Goal: Task Accomplishment & Management: Use online tool/utility

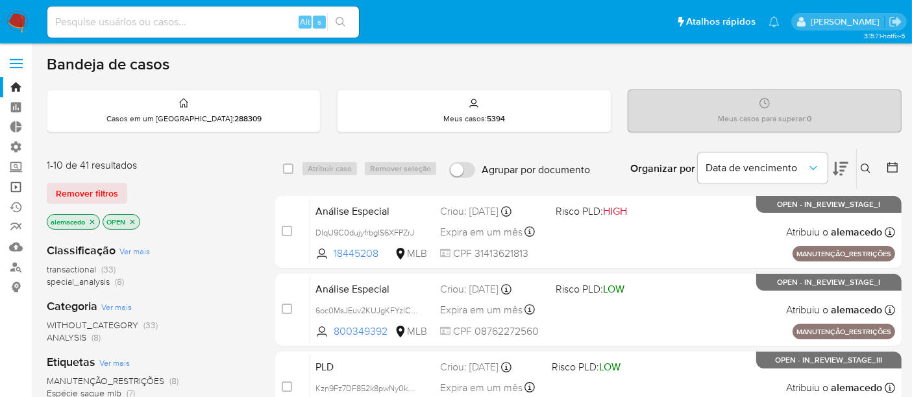
click at [13, 182] on link "Operações em massa" at bounding box center [77, 187] width 154 height 20
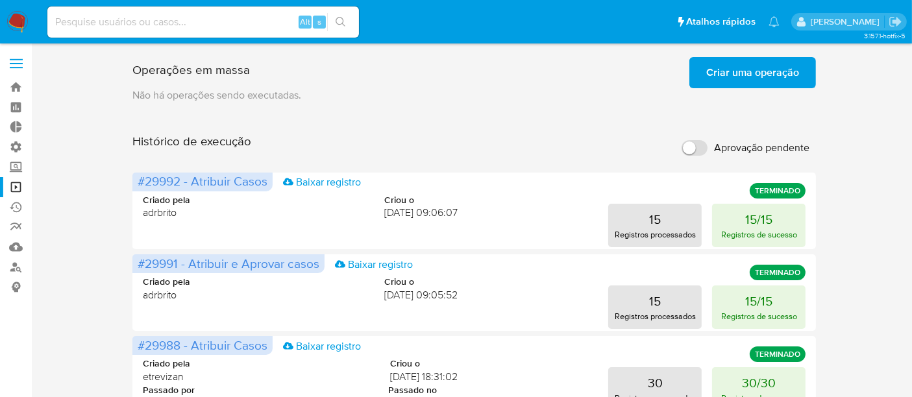
click at [766, 66] on span "Criar uma operação" at bounding box center [752, 72] width 93 height 29
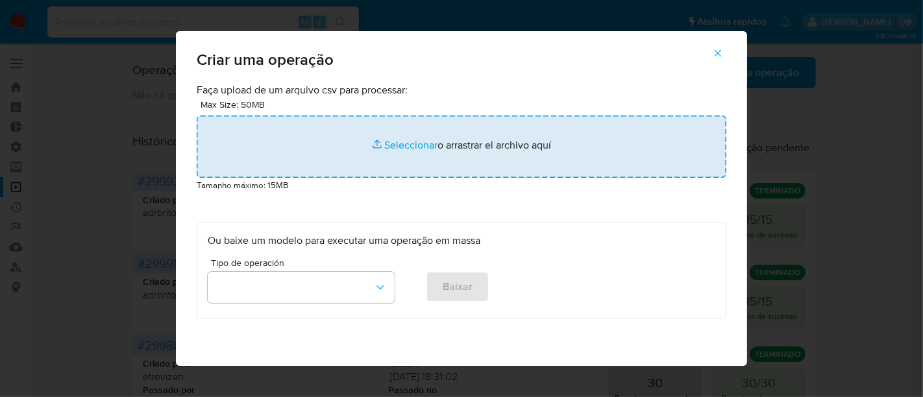
click at [396, 140] on input "file" at bounding box center [461, 146] width 529 height 62
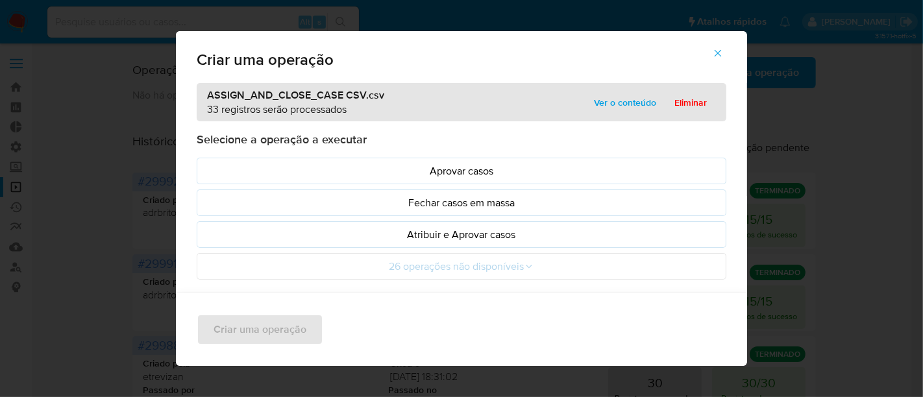
click at [612, 106] on span "Ver o conteúdo" at bounding box center [625, 102] width 62 height 18
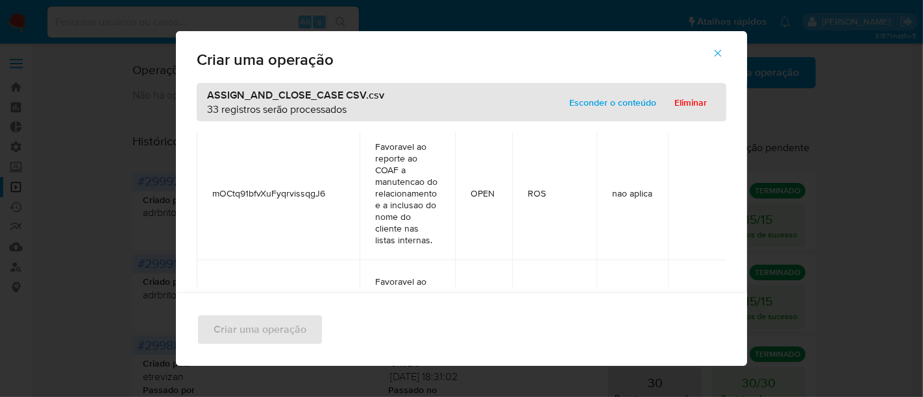
scroll to position [4161, 0]
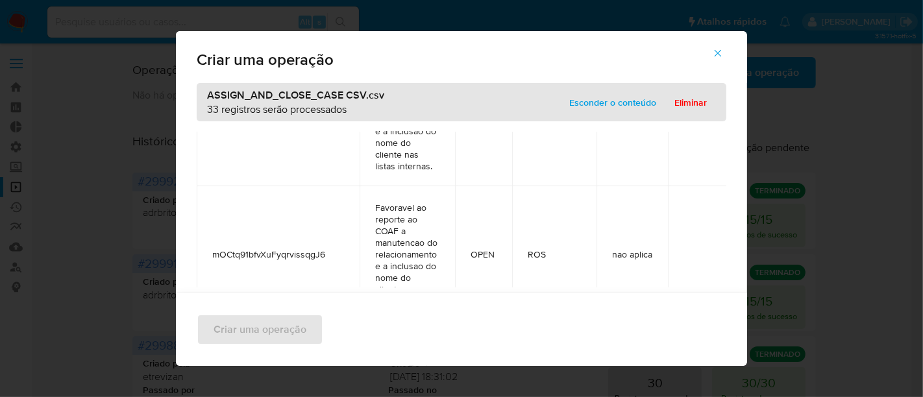
click at [604, 95] on span "Esconder o conteúdo" at bounding box center [612, 102] width 87 height 18
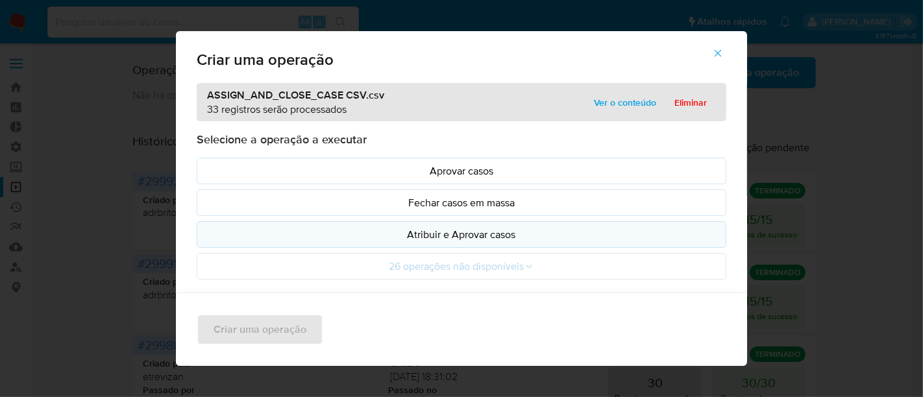
click at [489, 232] on p "Atribuir e Aprovar casos" at bounding box center [461, 234] width 507 height 15
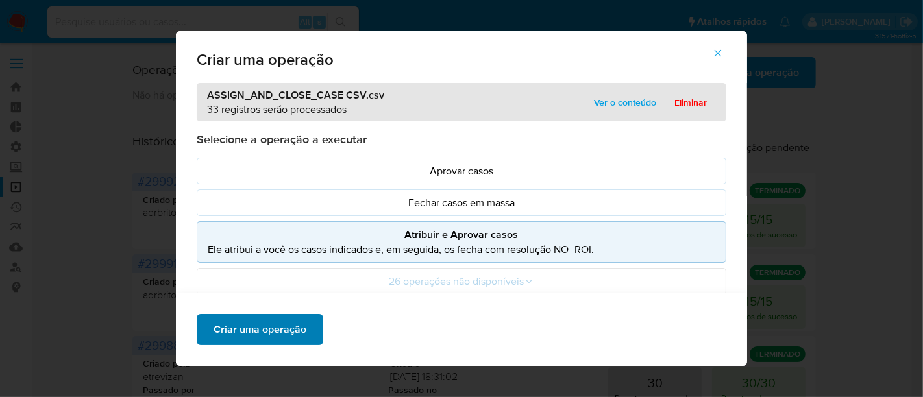
click at [243, 332] on span "Criar uma operação" at bounding box center [259, 329] width 93 height 29
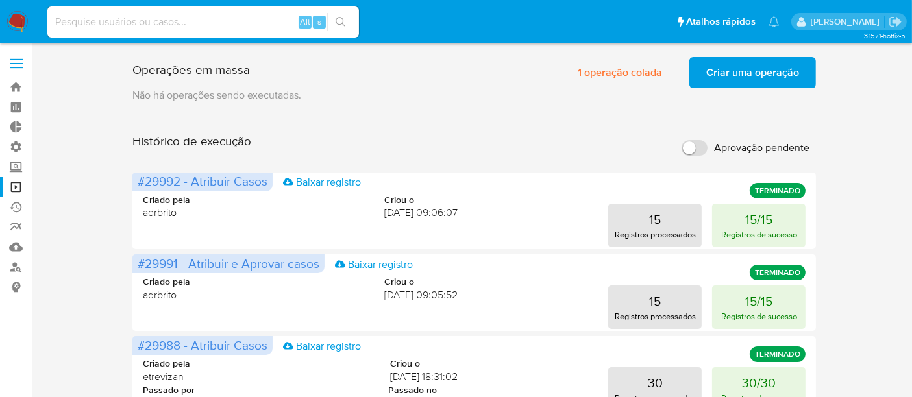
click at [758, 77] on span "Criar uma operação" at bounding box center [752, 72] width 93 height 29
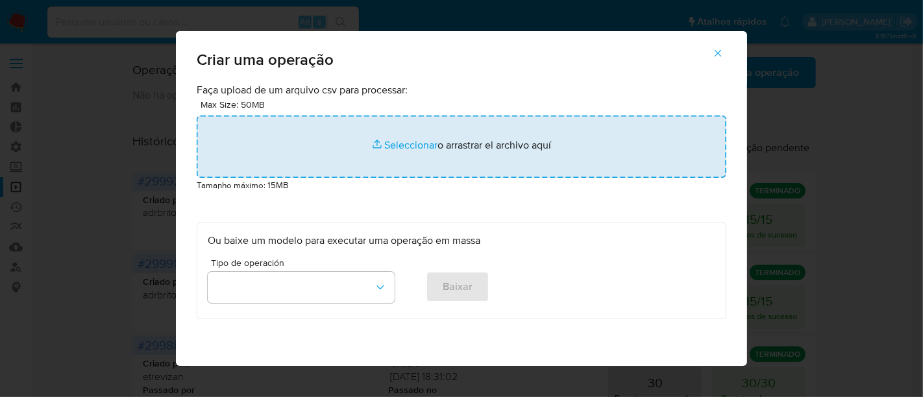
click at [406, 143] on input "file" at bounding box center [461, 146] width 529 height 62
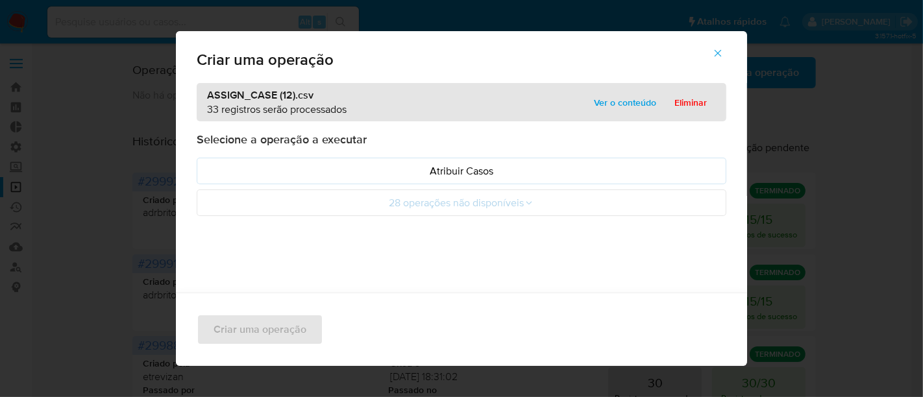
click at [632, 99] on span "Ver o conteúdo" at bounding box center [625, 102] width 62 height 18
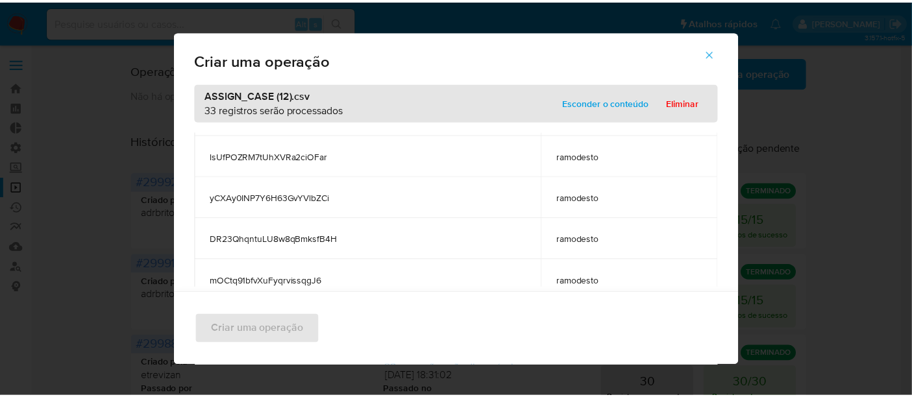
scroll to position [1174, 0]
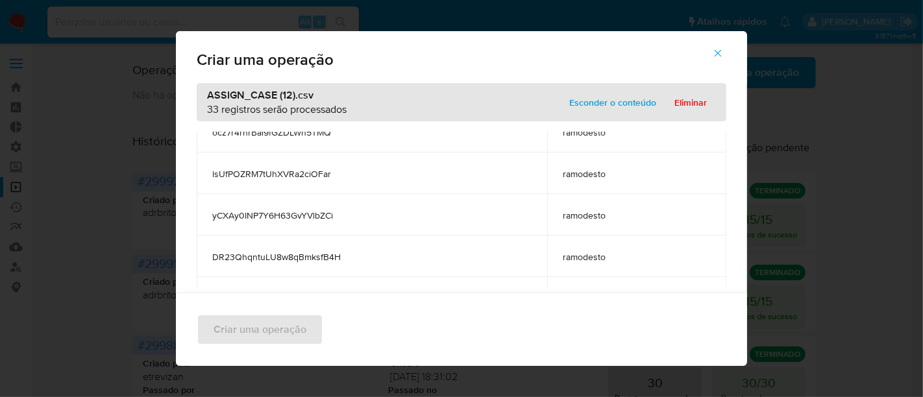
click at [608, 103] on span "Esconder o conteúdo" at bounding box center [612, 102] width 87 height 18
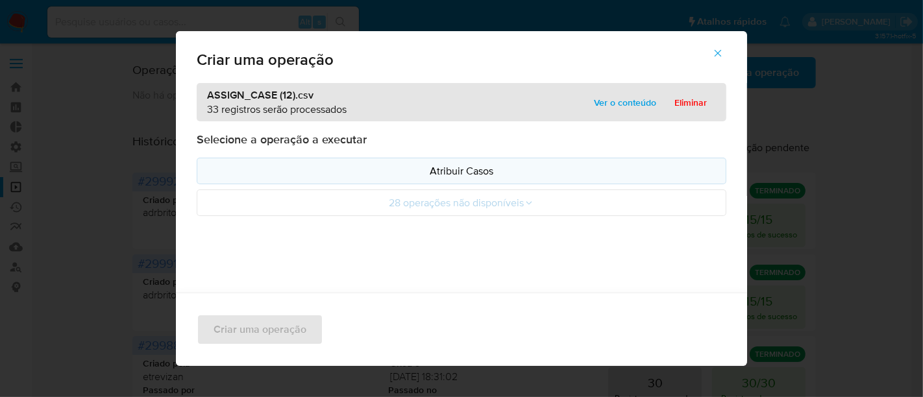
click at [451, 170] on p "Atribuir Casos" at bounding box center [461, 170] width 507 height 15
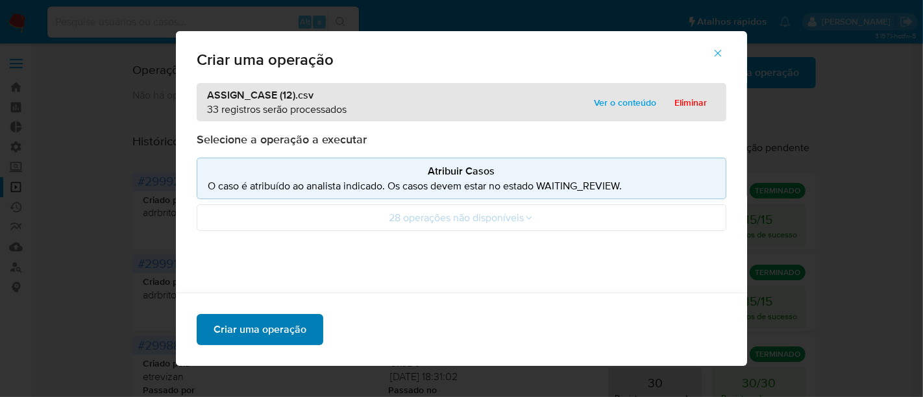
click at [304, 327] on button "Criar uma operação" at bounding box center [260, 329] width 127 height 31
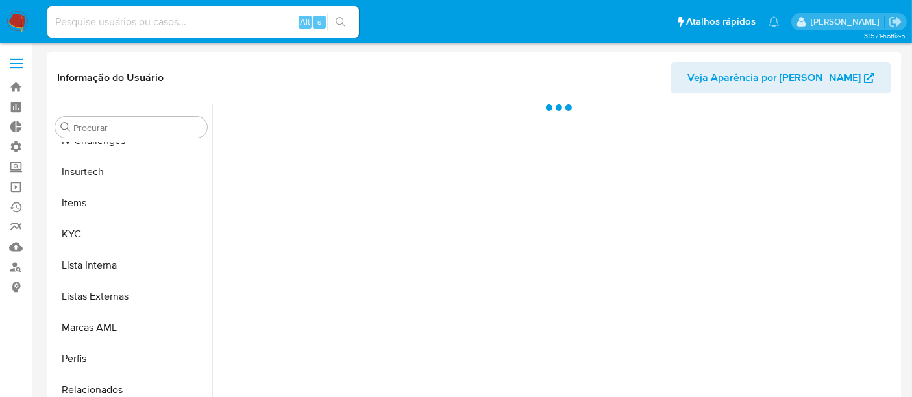
scroll to position [579, 0]
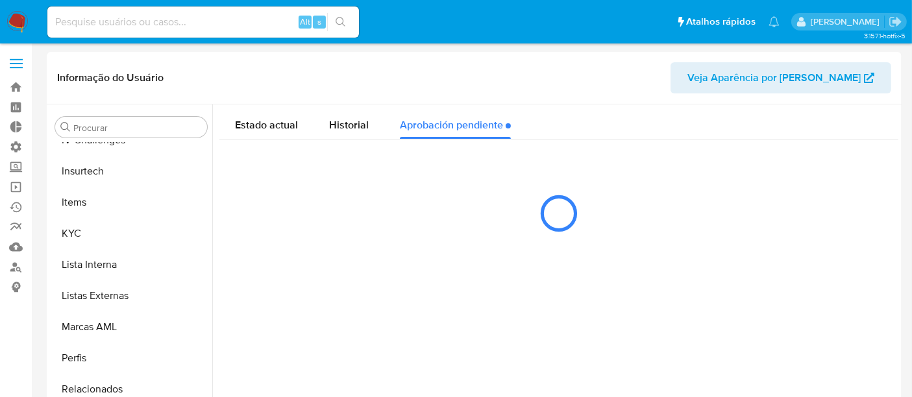
select select "10"
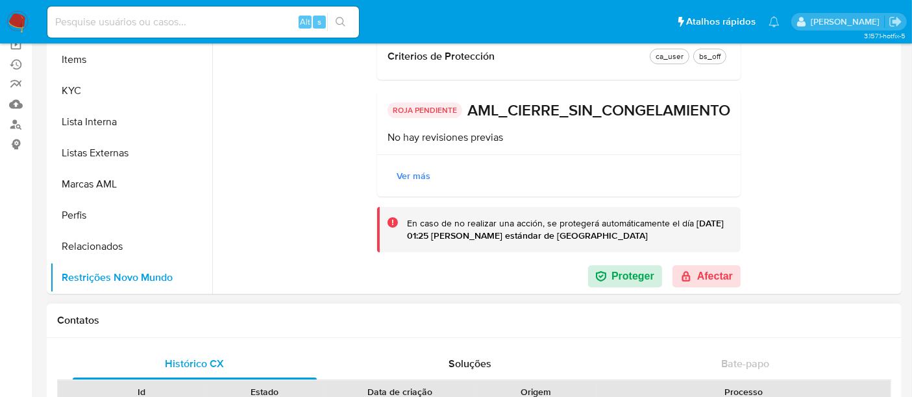
scroll to position [144, 0]
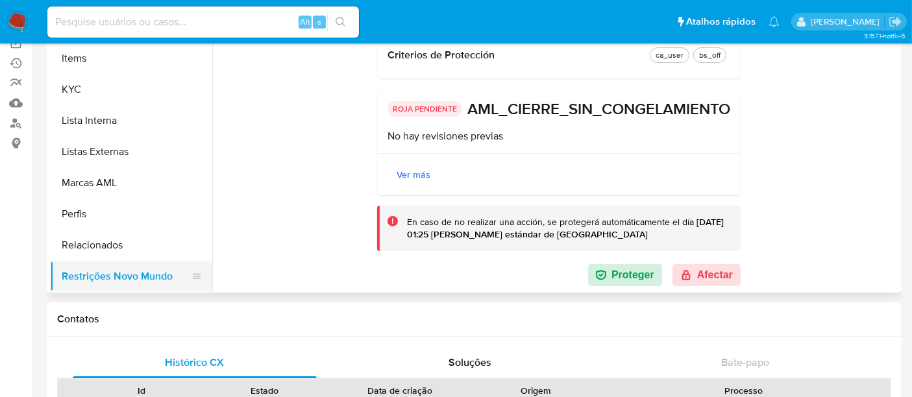
click at [136, 270] on button "Restrições Novo Mundo" at bounding box center [126, 276] width 152 height 31
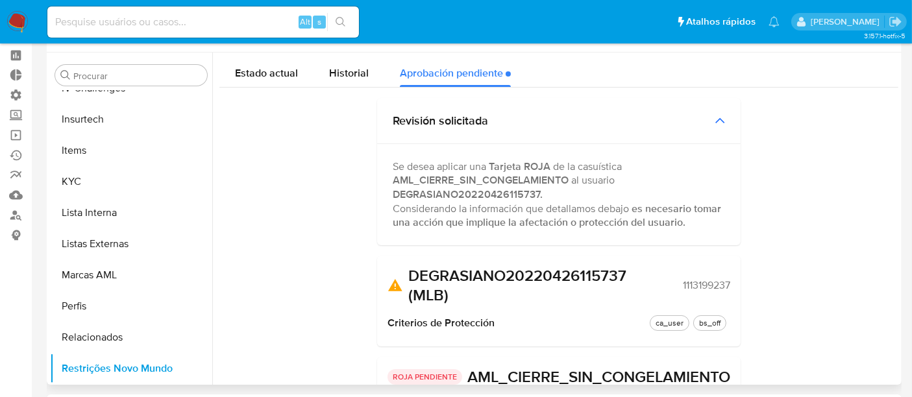
scroll to position [0, 0]
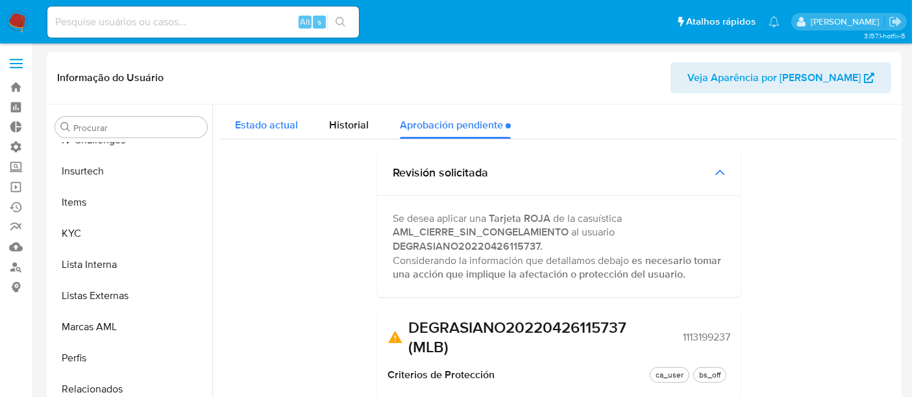
click at [274, 126] on span "Estado actual" at bounding box center [266, 124] width 63 height 15
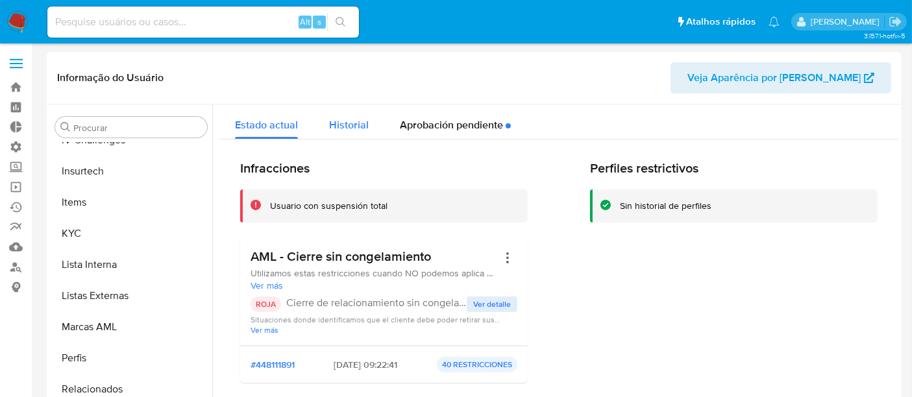
click at [349, 125] on span "Historial" at bounding box center [349, 124] width 40 height 15
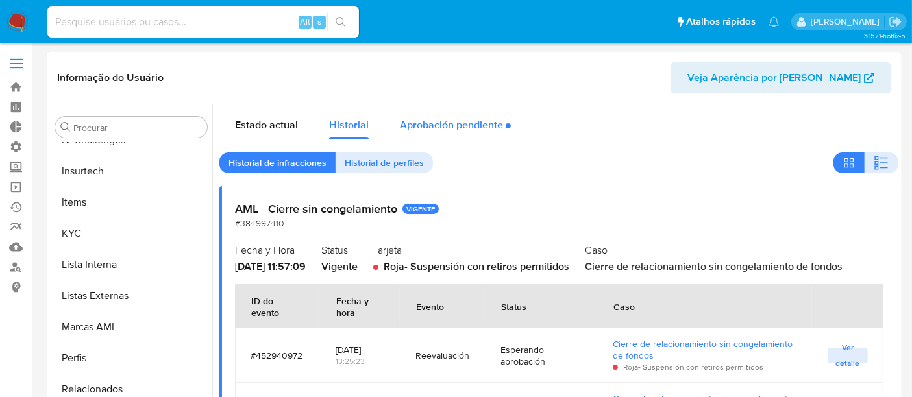
click at [429, 128] on div "Aprobación pendiente" at bounding box center [455, 121] width 111 height 34
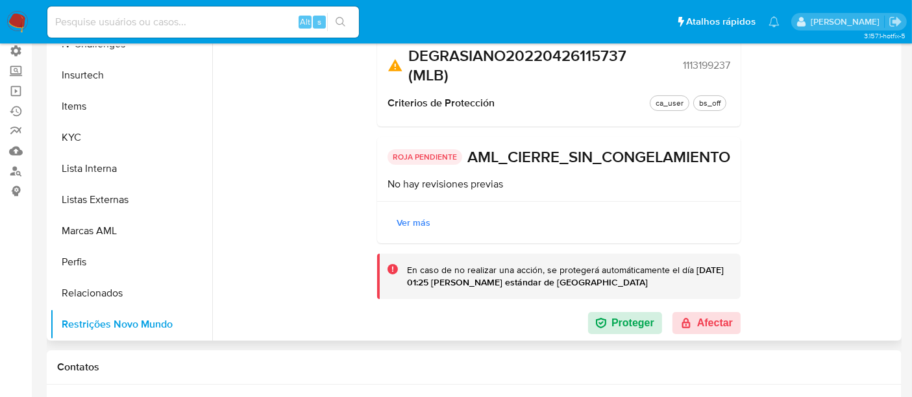
scroll to position [216, 0]
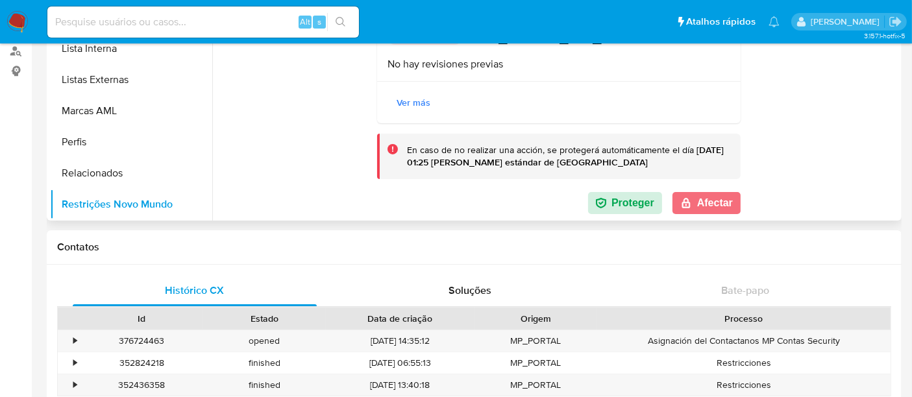
click at [718, 205] on button "Afectar" at bounding box center [706, 203] width 68 height 22
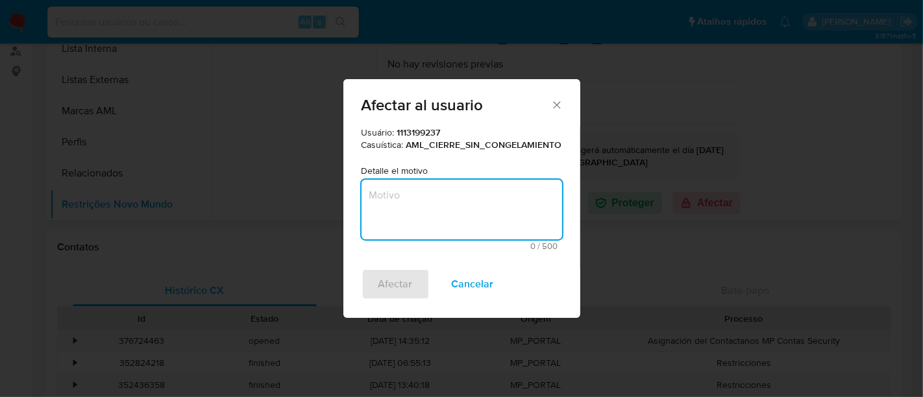
click at [418, 205] on textarea "Motivo" at bounding box center [461, 210] width 200 height 60
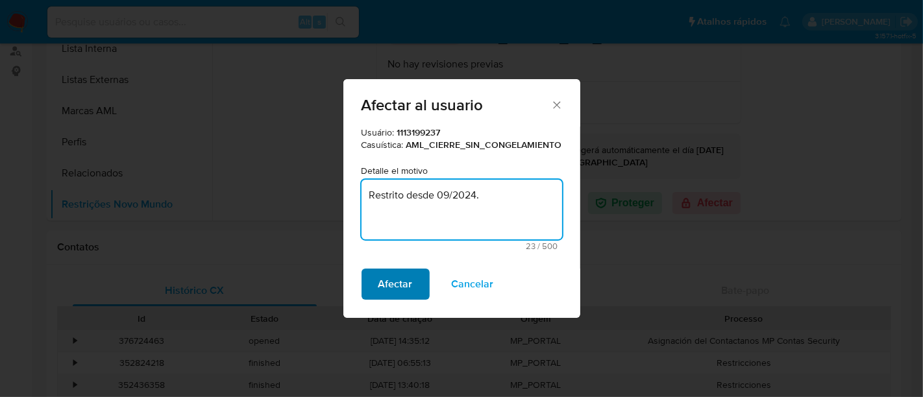
type textarea "Restrito desde 09/2024."
click at [404, 279] on span "Afectar" at bounding box center [395, 284] width 34 height 29
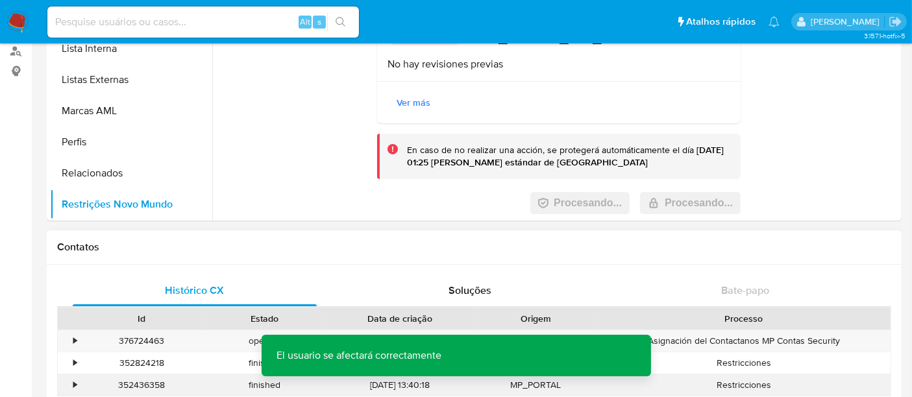
scroll to position [0, 0]
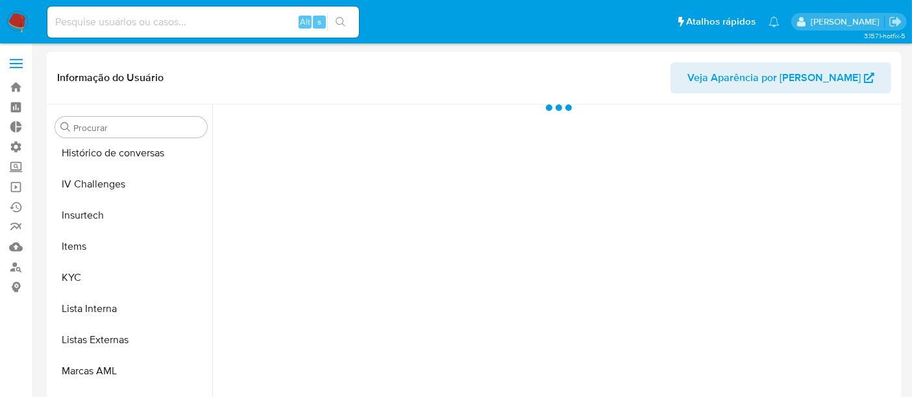
scroll to position [579, 0]
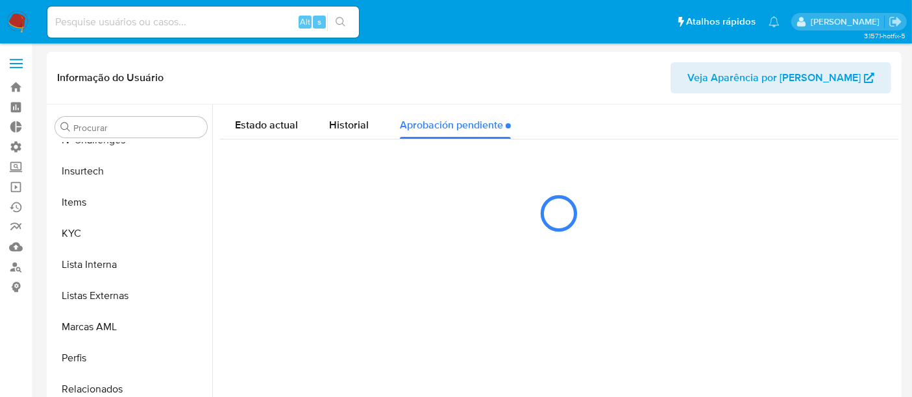
select select "10"
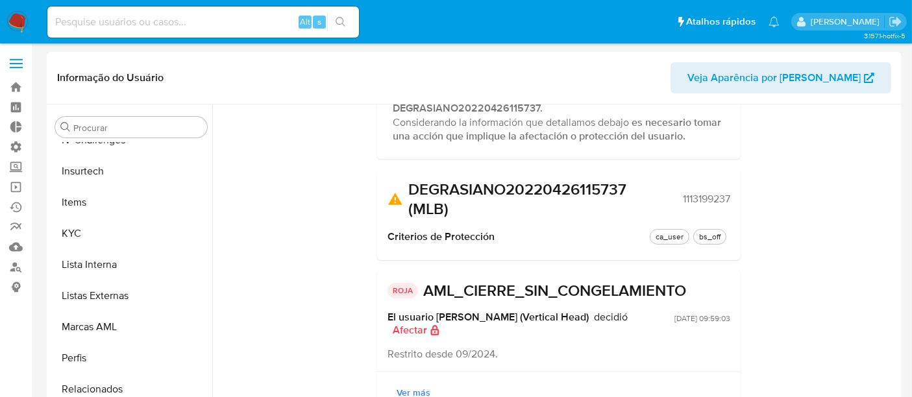
scroll to position [144, 0]
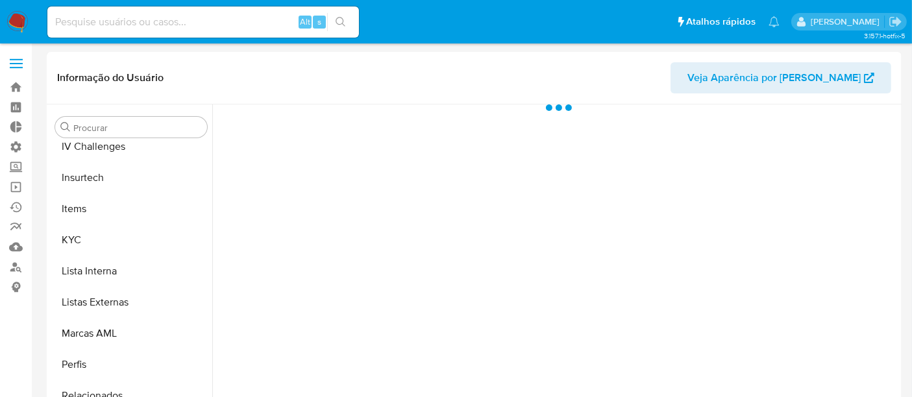
scroll to position [579, 0]
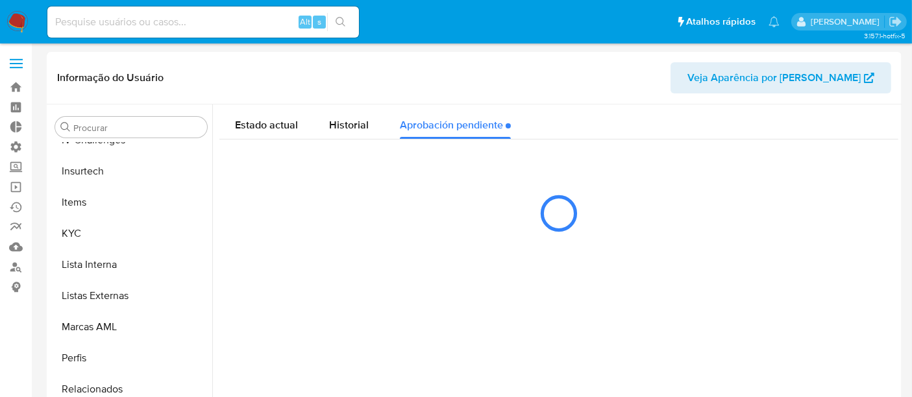
select select "10"
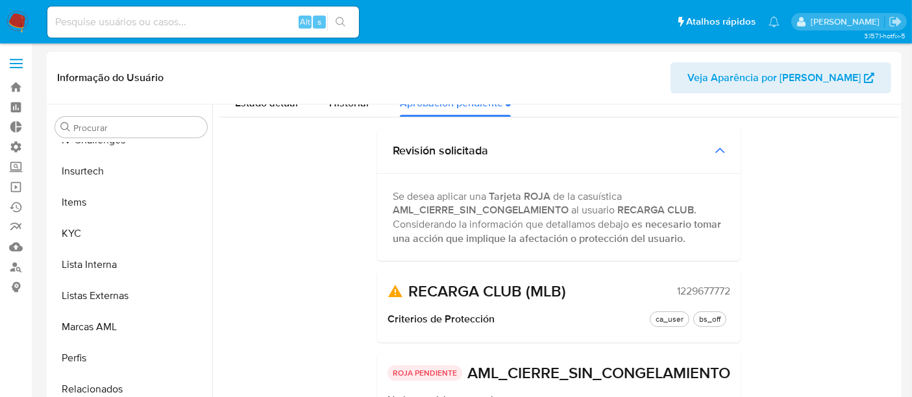
scroll to position [0, 0]
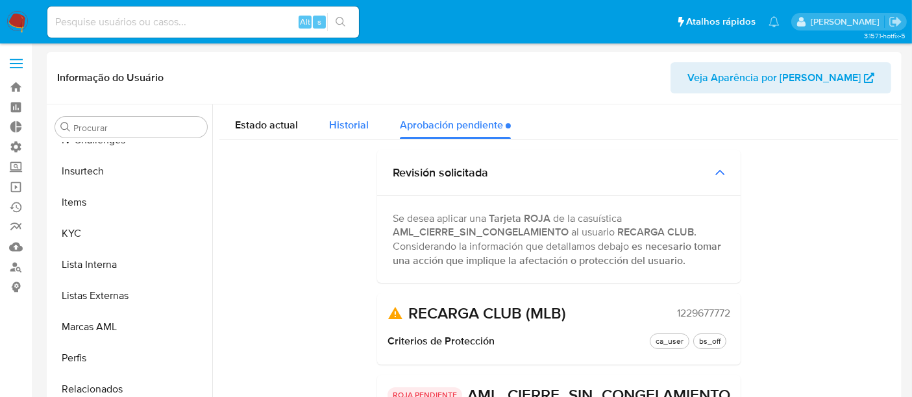
click at [350, 117] on span "Historial" at bounding box center [349, 124] width 40 height 15
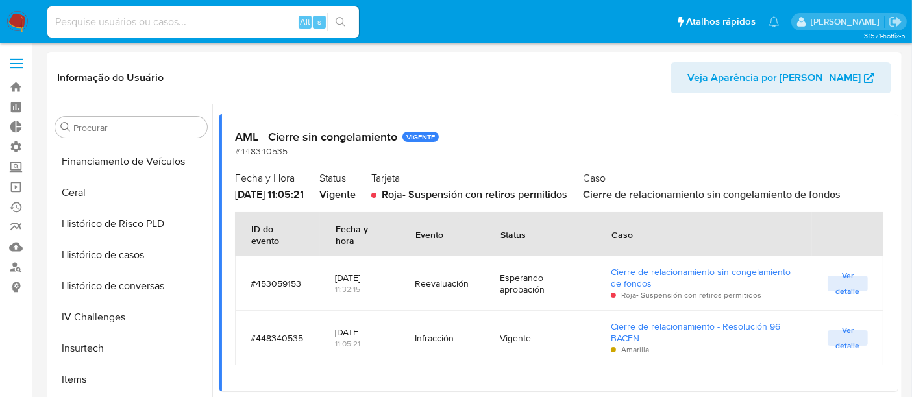
scroll to position [363, 0]
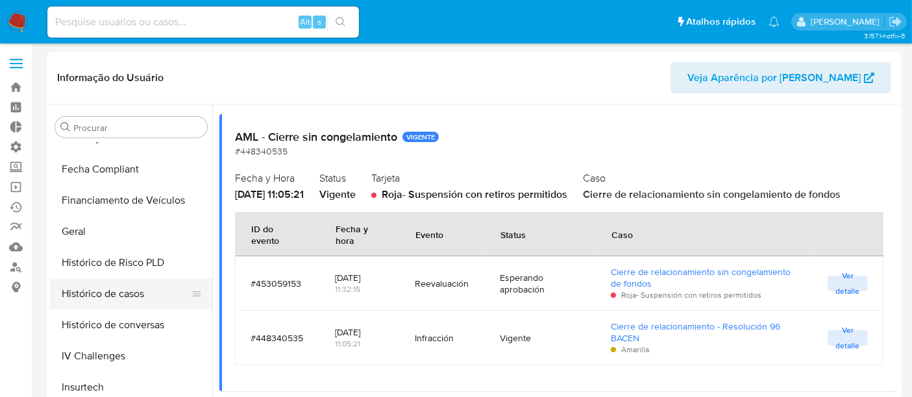
click at [124, 289] on button "Histórico de casos" at bounding box center [126, 293] width 152 height 31
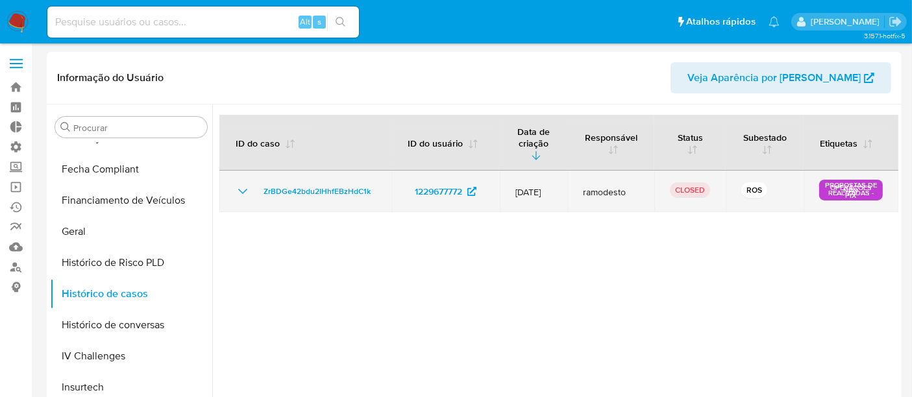
click at [243, 184] on icon "Mostrar/Ocultar" at bounding box center [243, 192] width 16 height 16
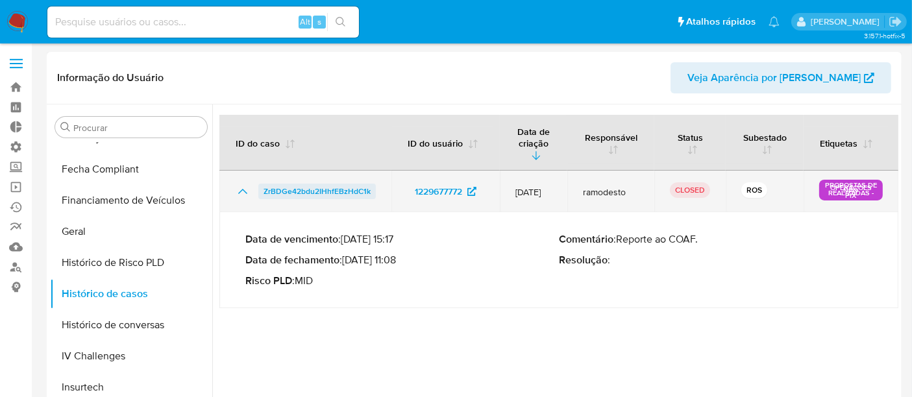
click at [298, 184] on span "ZrBDGe42bdu2IHhfEBzHdC1k" at bounding box center [316, 192] width 107 height 16
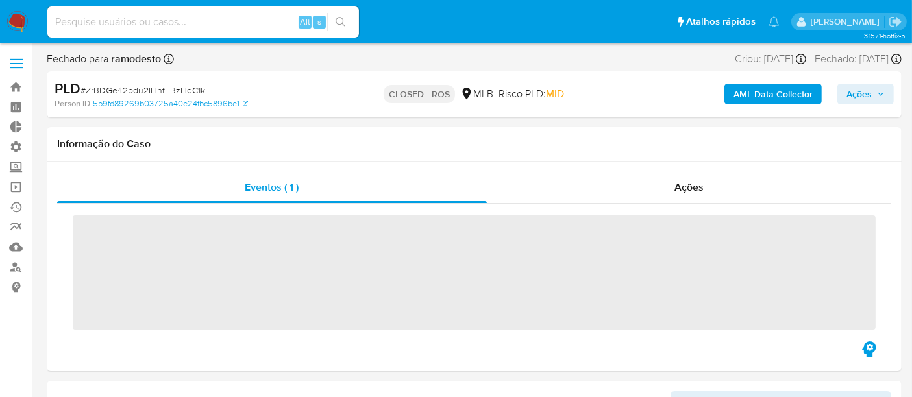
scroll to position [579, 0]
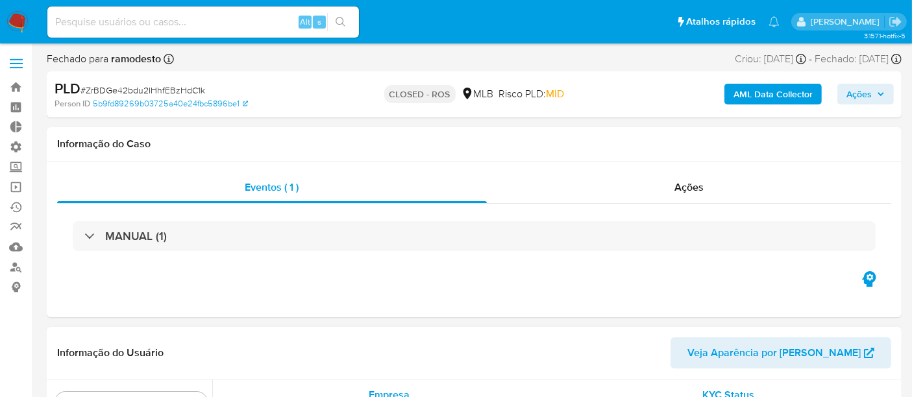
select select "10"
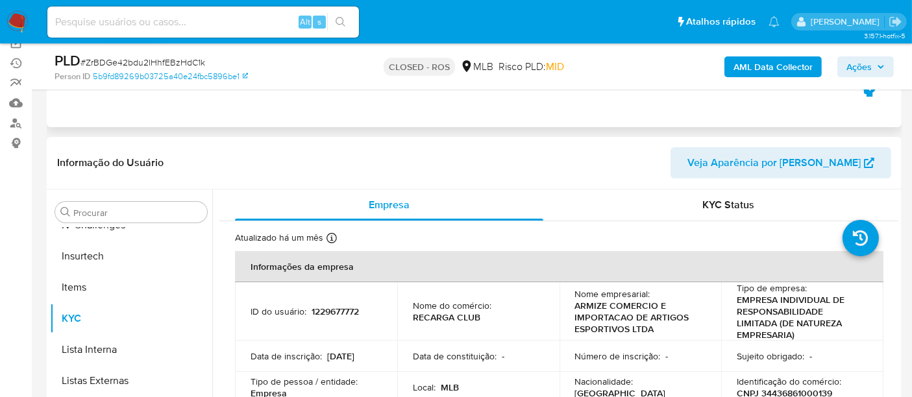
scroll to position [216, 0]
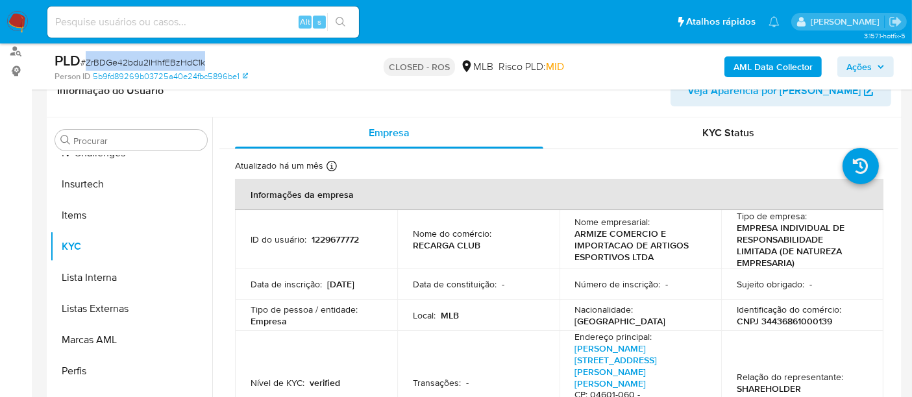
drag, startPoint x: 87, startPoint y: 62, endPoint x: 217, endPoint y: 65, distance: 129.8
click at [217, 65] on div "PLD # ZrBDGe42bdu2IHhfEBzHdC1k" at bounding box center [191, 60] width 275 height 19
copy span "ZrBDGe42bdu2IHhfEBzHdC1k"
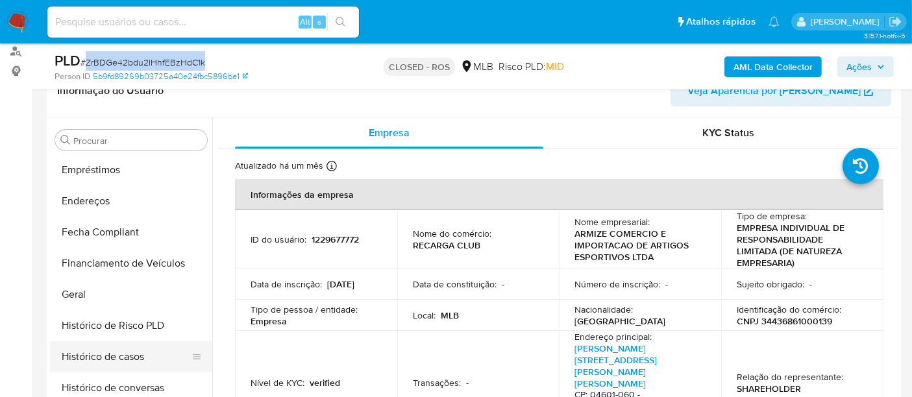
scroll to position [291, 0]
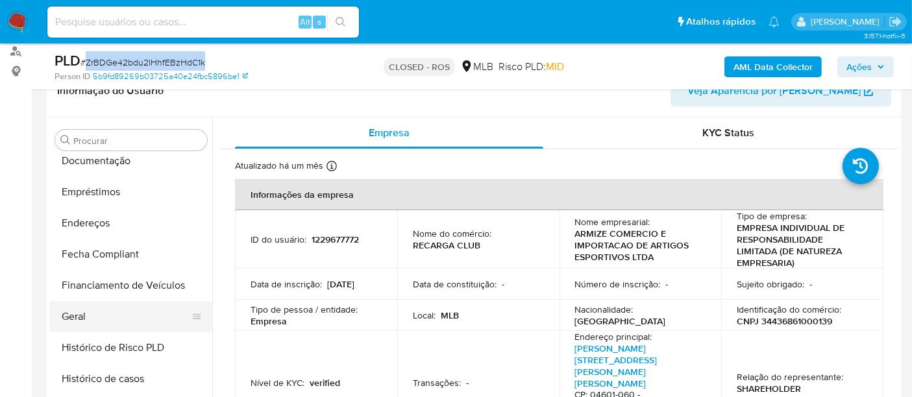
click at [95, 305] on button "Geral" at bounding box center [126, 316] width 152 height 31
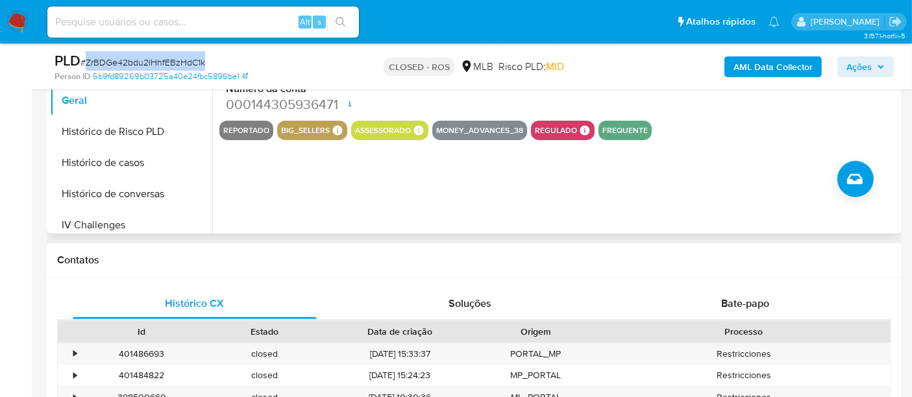
scroll to position [579, 0]
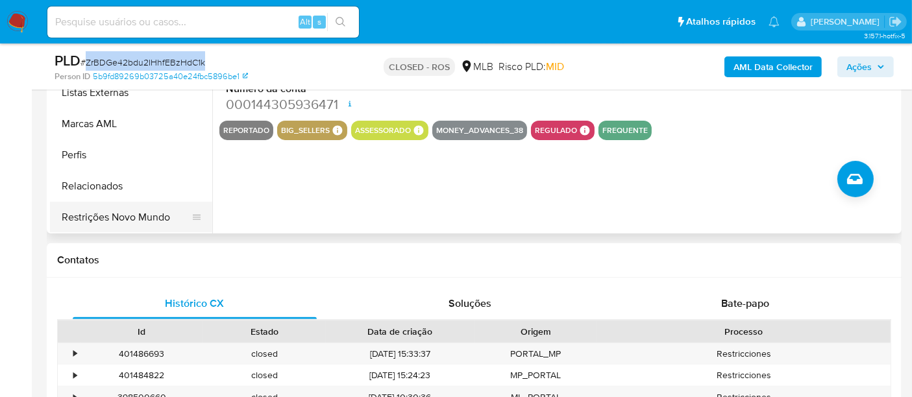
click at [160, 211] on button "Restrições Novo Mundo" at bounding box center [126, 217] width 152 height 31
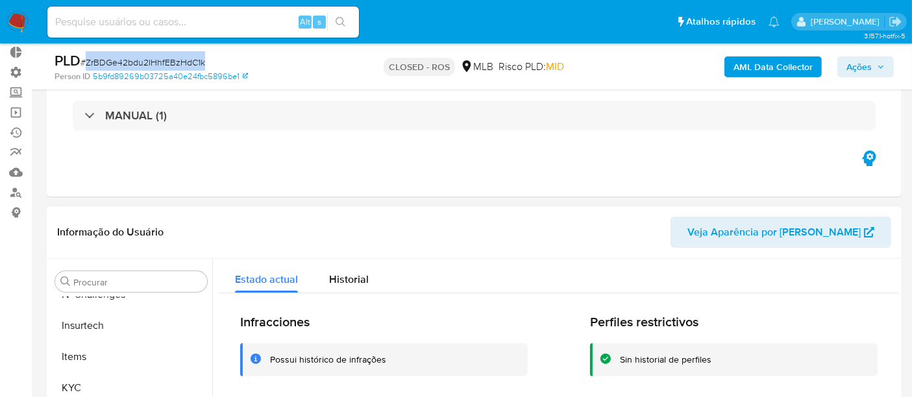
scroll to position [72, 0]
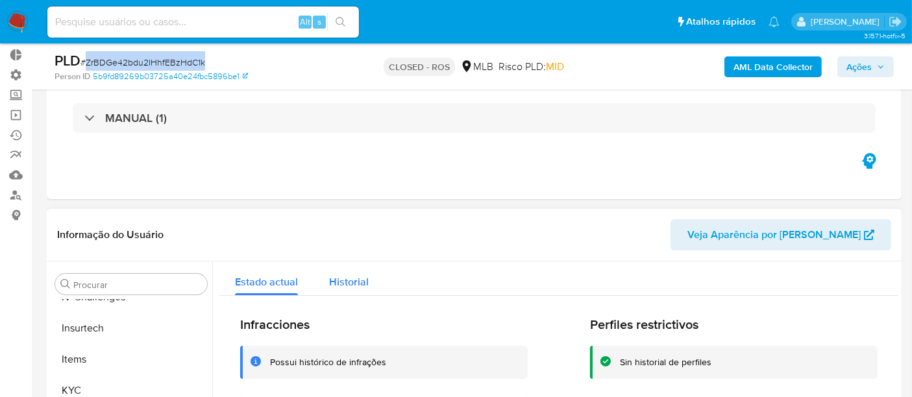
click at [361, 276] on span "Historial" at bounding box center [349, 281] width 40 height 15
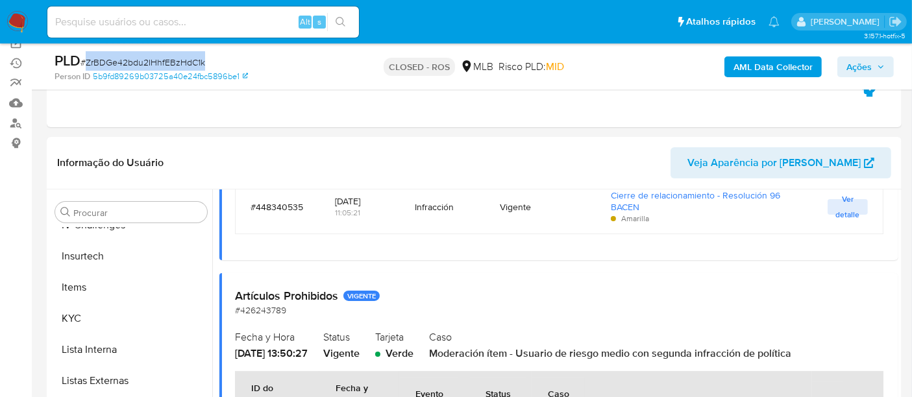
scroll to position [360, 0]
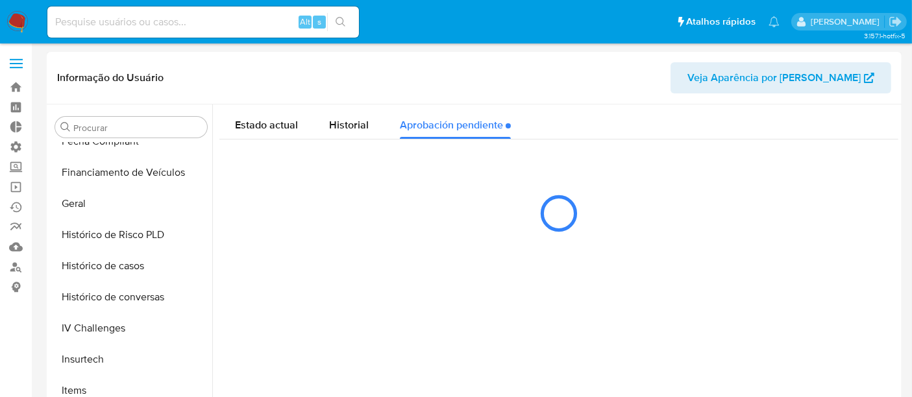
scroll to position [579, 0]
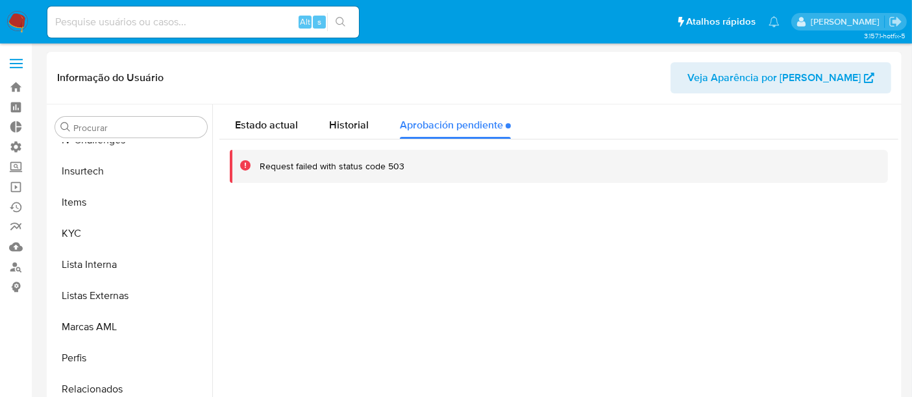
select select "10"
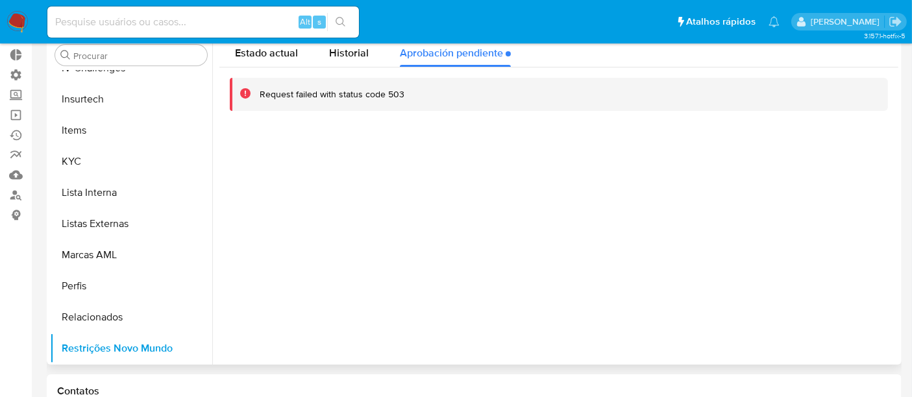
scroll to position [0, 0]
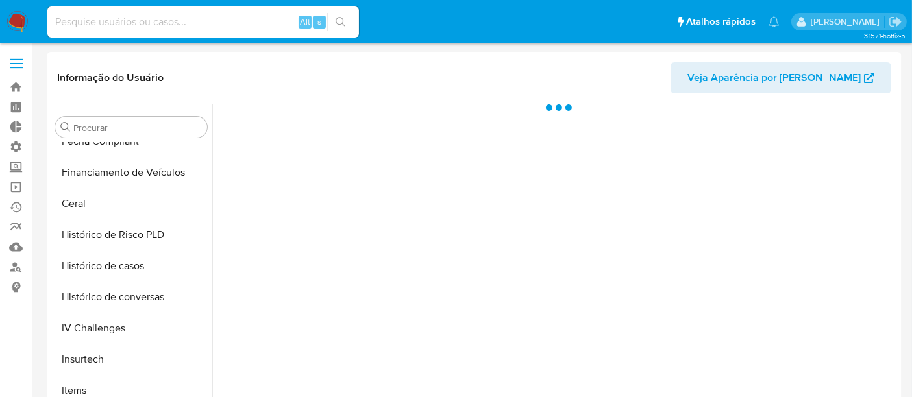
scroll to position [579, 0]
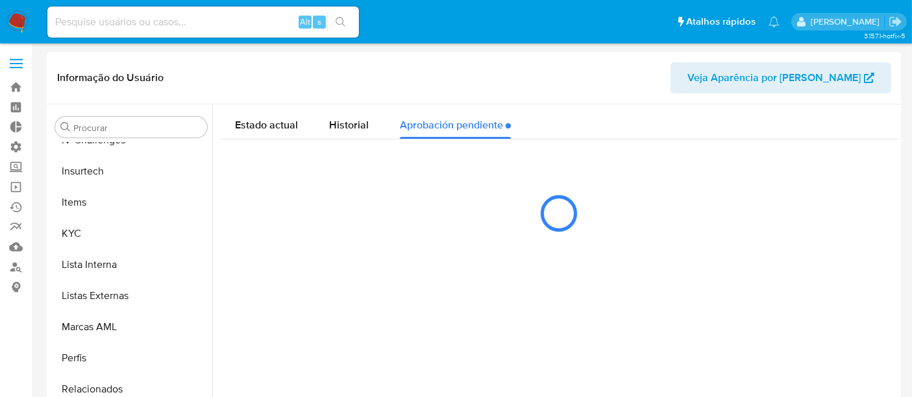
select select "10"
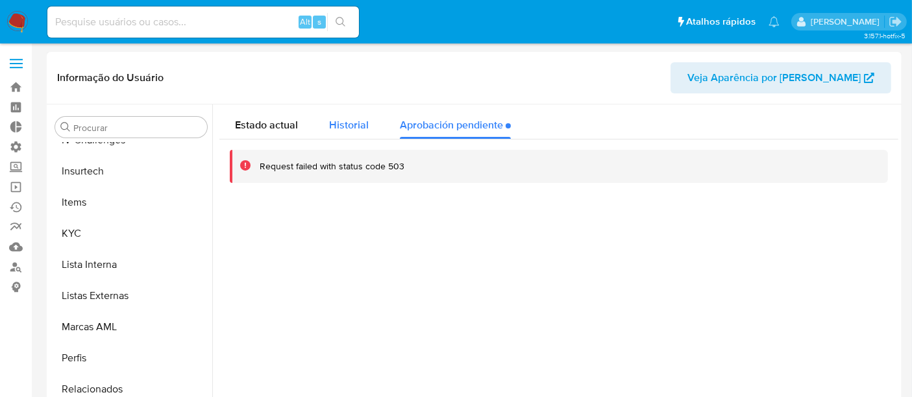
click at [350, 125] on span "Historial" at bounding box center [349, 124] width 40 height 15
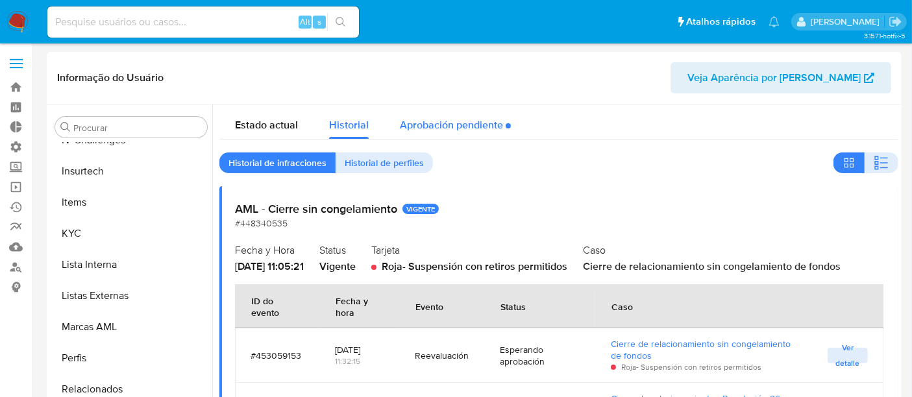
click at [428, 130] on div "Aprobación pendiente" at bounding box center [455, 121] width 111 height 34
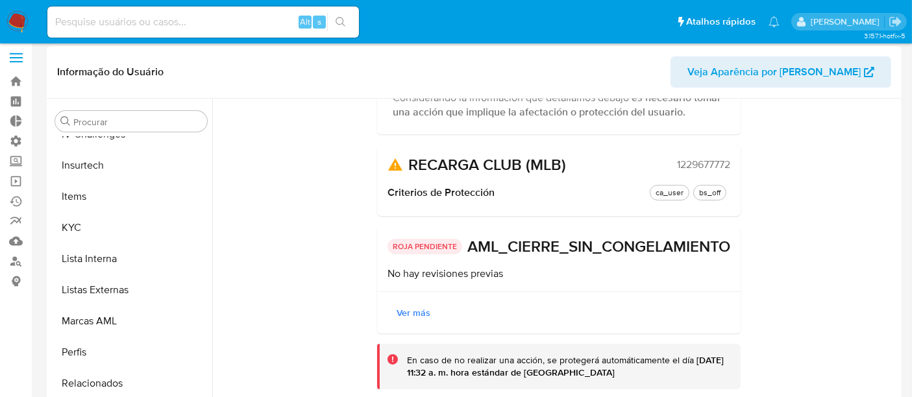
scroll to position [216, 0]
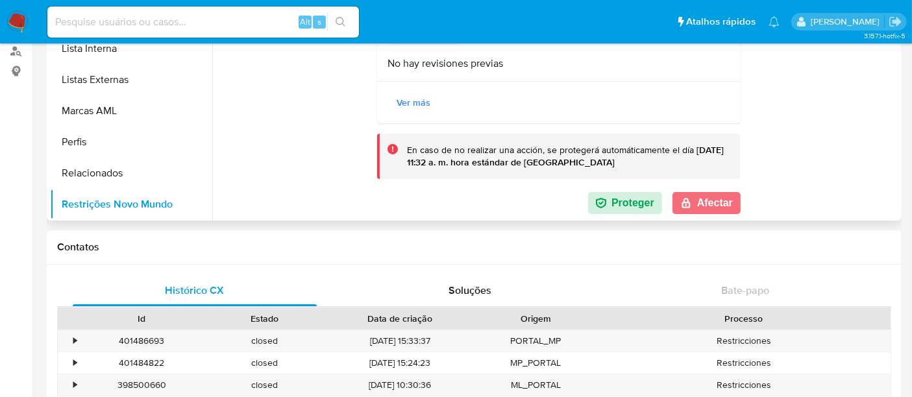
click at [695, 206] on button "Afectar" at bounding box center [706, 203] width 68 height 22
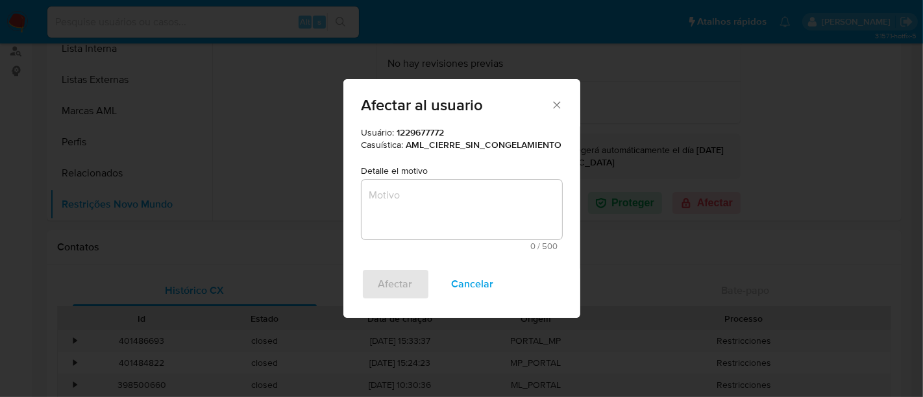
click at [396, 193] on textarea "Motivo" at bounding box center [461, 210] width 200 height 60
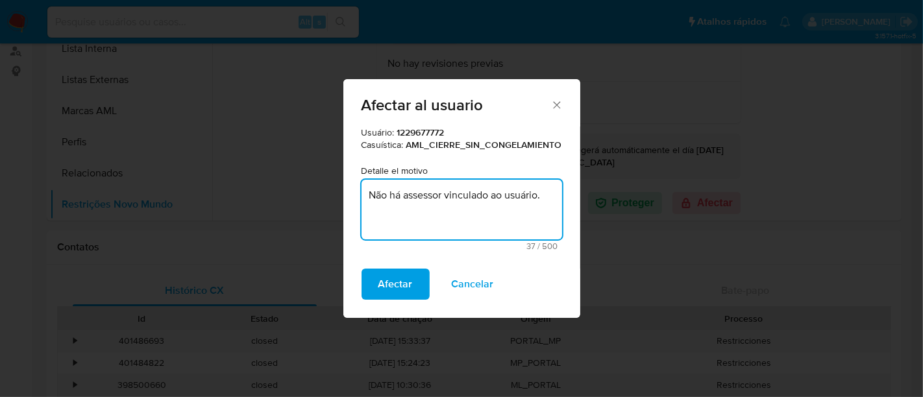
type textarea "Não há assessor vinculado ao usuário."
click at [394, 303] on div "Afectar Cancelar" at bounding box center [461, 293] width 237 height 49
click at [400, 292] on span "Afectar" at bounding box center [395, 284] width 34 height 29
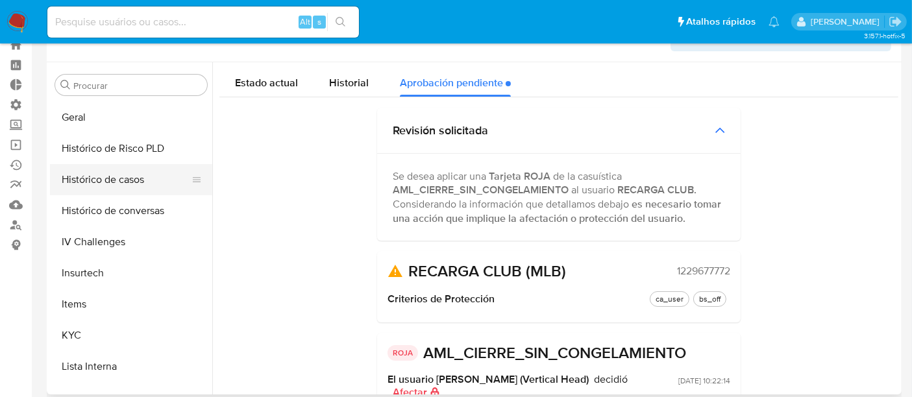
scroll to position [0, 0]
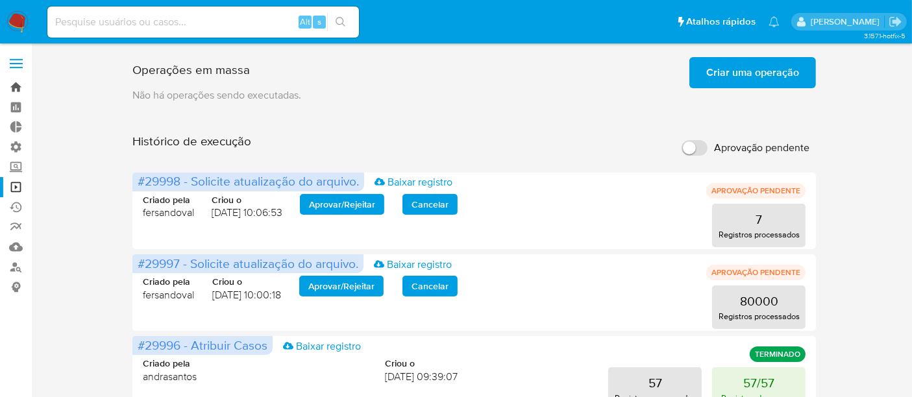
click at [19, 91] on link "Bandeja" at bounding box center [77, 87] width 154 height 20
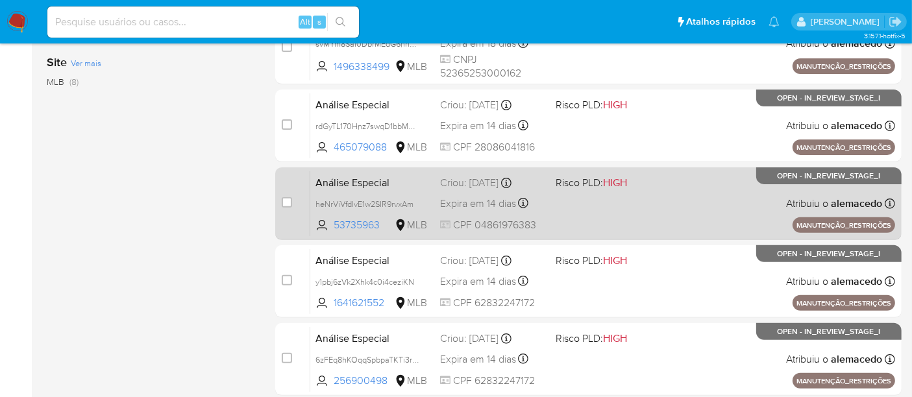
scroll to position [470, 0]
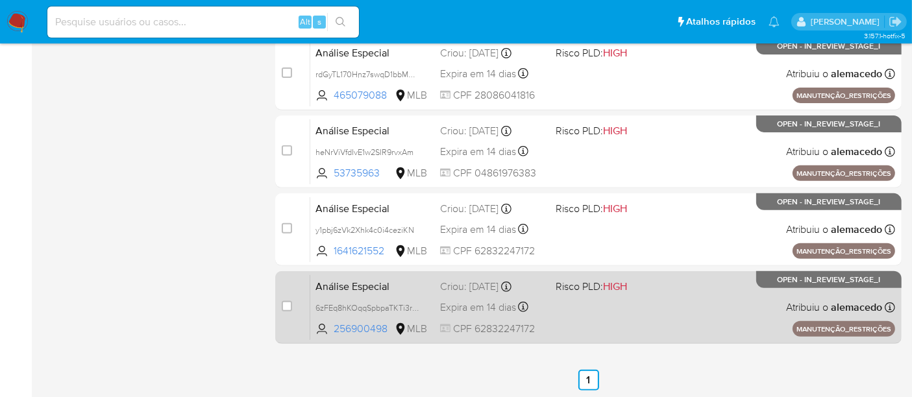
click at [577, 302] on div "Análise Especial 6zFEq8hKOqqSpbpaTKTi3r1Y 256900498 MLB Risco PLD: HIGH Criou: …" at bounding box center [602, 307] width 585 height 66
click at [409, 282] on span "Análise Especial" at bounding box center [372, 285] width 114 height 17
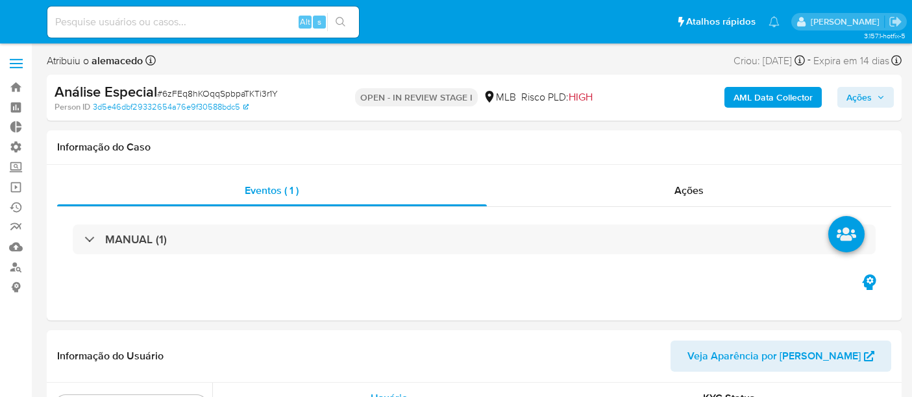
select select "10"
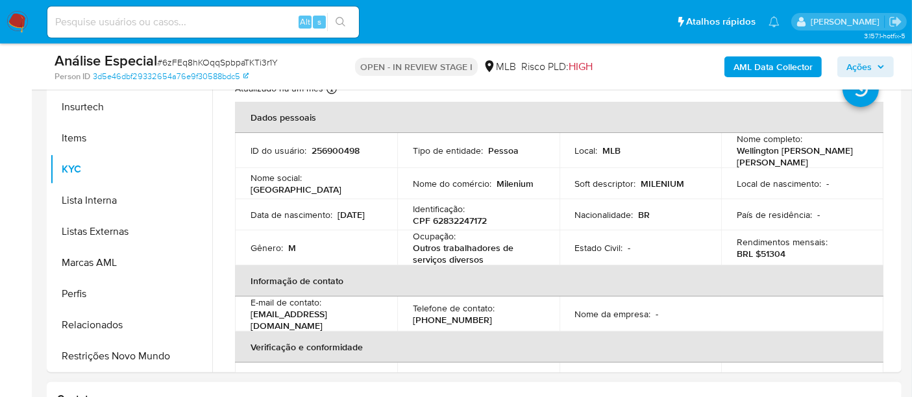
scroll to position [367, 0]
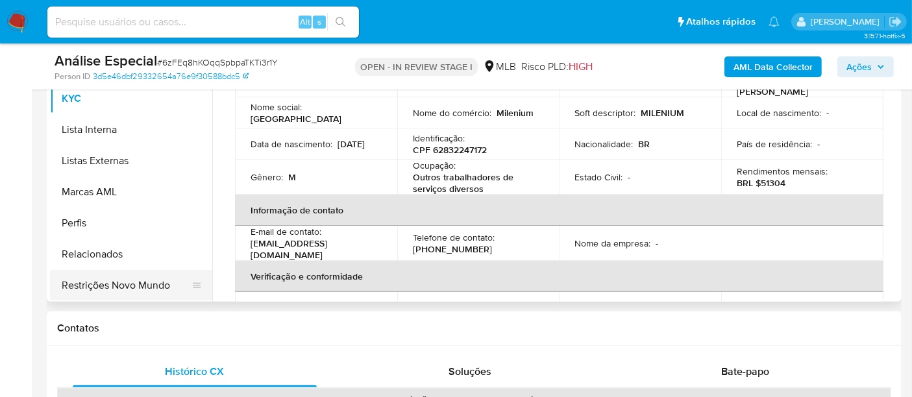
click at [124, 284] on button "Restrições Novo Mundo" at bounding box center [126, 285] width 152 height 31
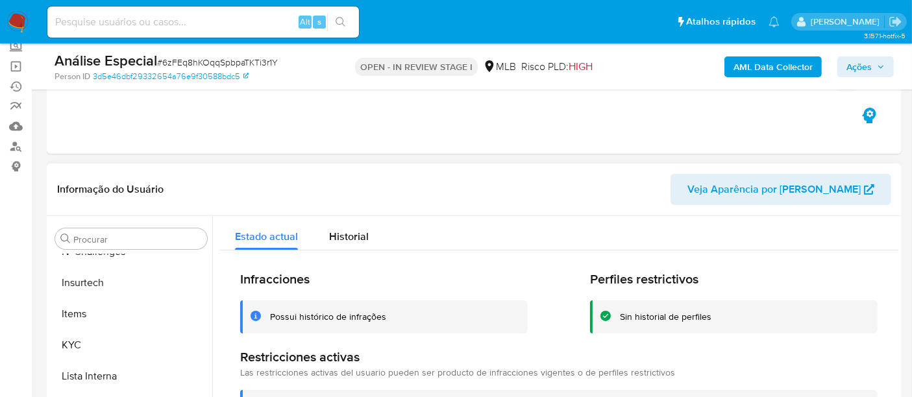
scroll to position [151, 0]
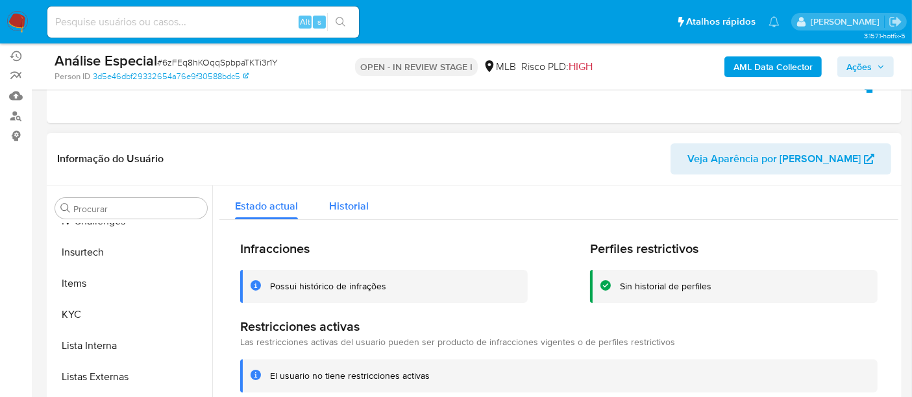
click at [348, 210] on span "Historial" at bounding box center [349, 206] width 40 height 15
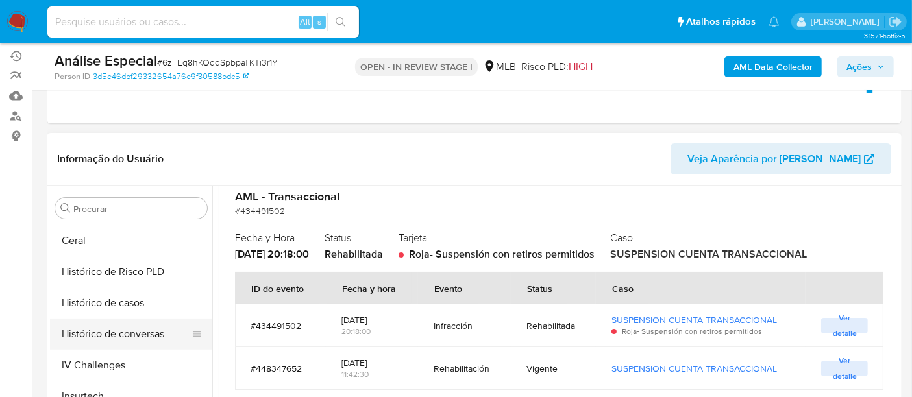
scroll to position [291, 0]
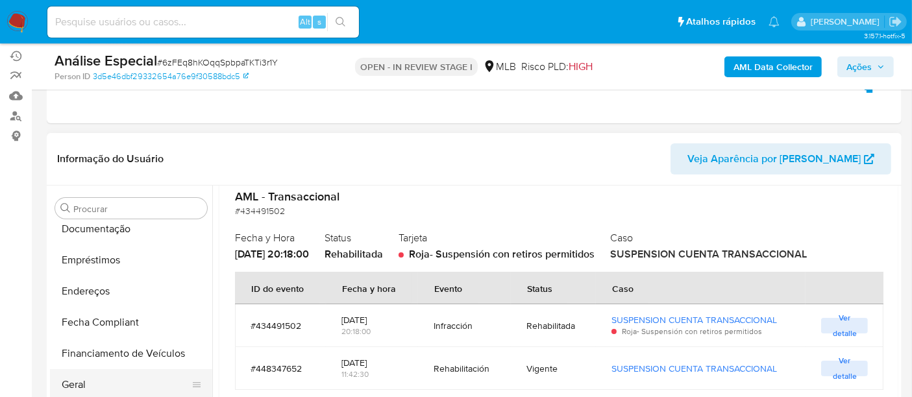
click at [76, 387] on button "Geral" at bounding box center [126, 384] width 152 height 31
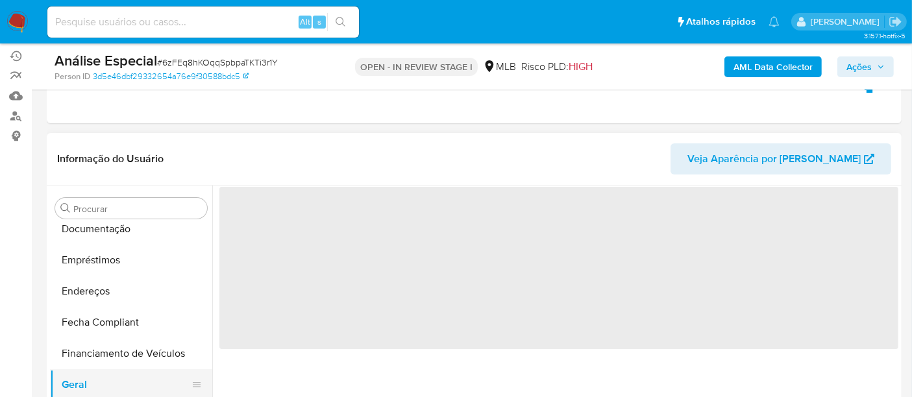
scroll to position [0, 0]
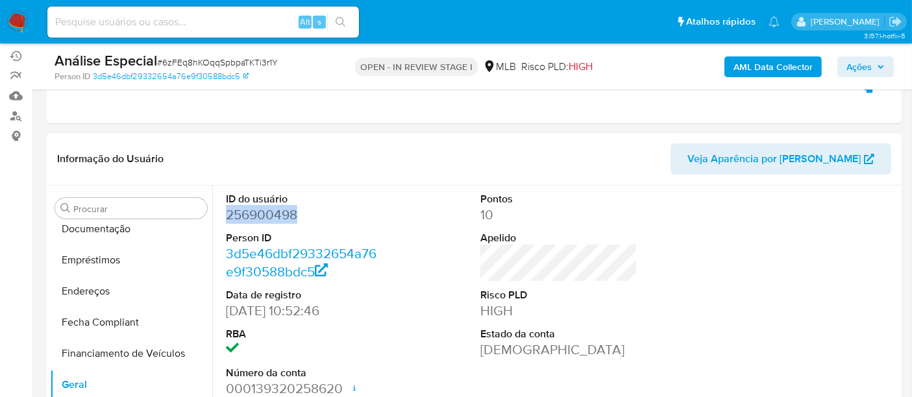
drag, startPoint x: 225, startPoint y: 220, endPoint x: 295, endPoint y: 215, distance: 69.6
click at [295, 215] on dd "256900498" at bounding box center [304, 215] width 157 height 18
copy dd "256900498"
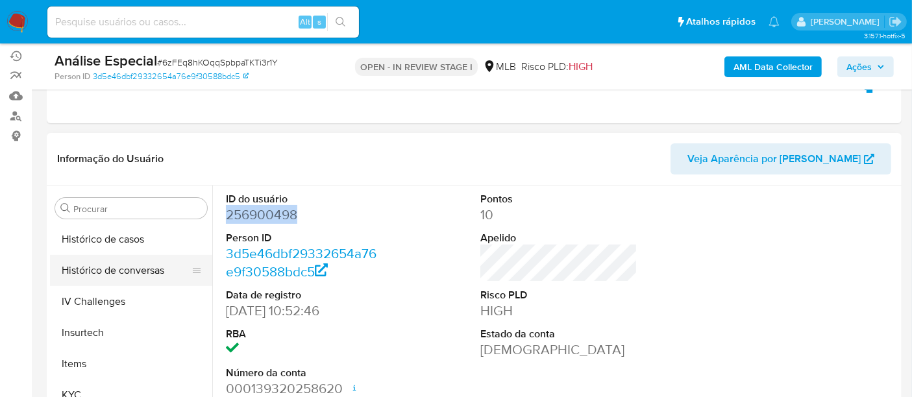
scroll to position [579, 0]
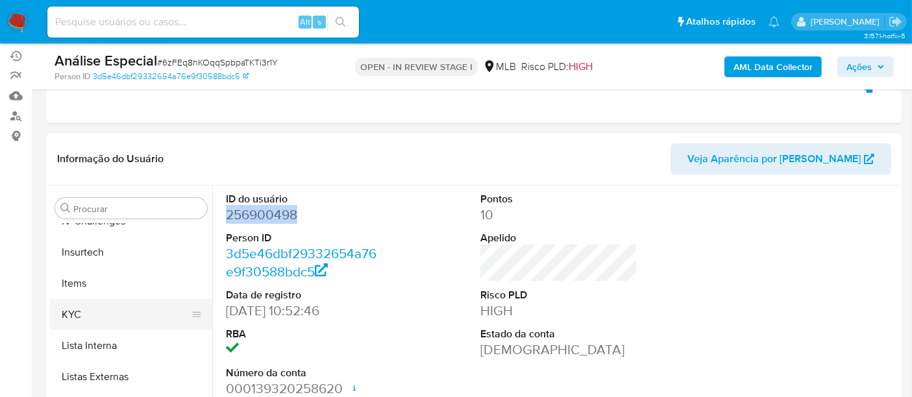
click at [95, 312] on button "KYC" at bounding box center [126, 314] width 152 height 31
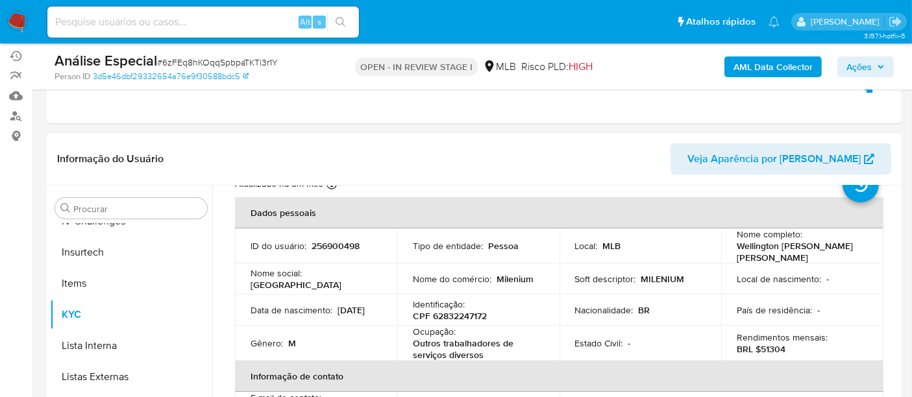
scroll to position [72, 0]
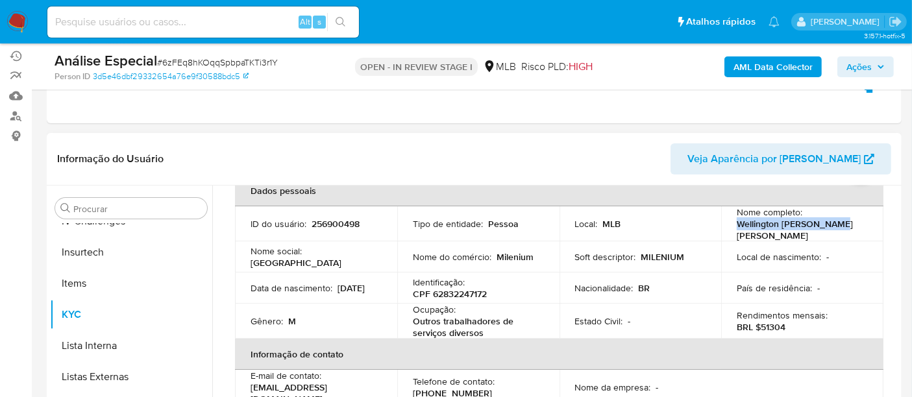
drag, startPoint x: 732, startPoint y: 226, endPoint x: 832, endPoint y: 226, distance: 100.6
click at [832, 226] on td "Nome completo : Wellington Coelho Alves" at bounding box center [802, 223] width 162 height 35
copy p "Wellington [PERSON_NAME] [PERSON_NAME]"
drag, startPoint x: 430, startPoint y: 284, endPoint x: 492, endPoint y: 290, distance: 61.9
click at [492, 290] on div "Identificação : CPF 62832247172" at bounding box center [478, 287] width 131 height 23
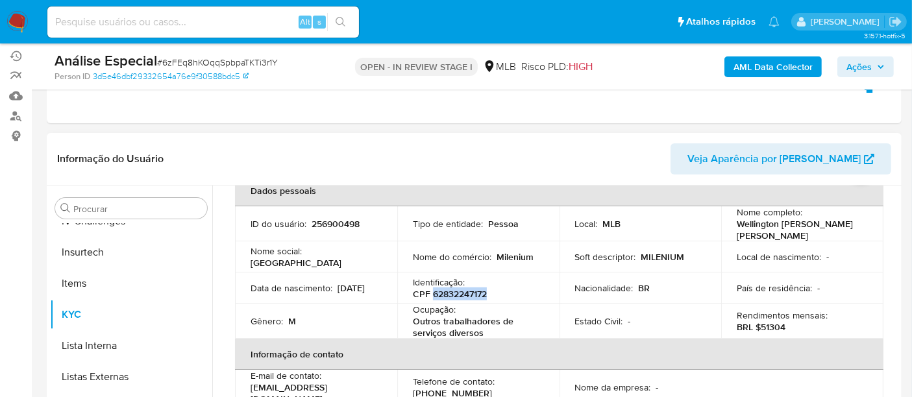
copy p "62832247172"
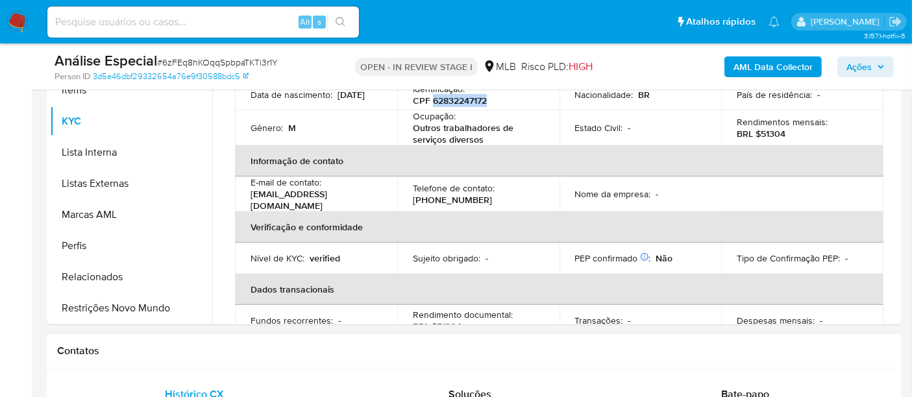
scroll to position [367, 0]
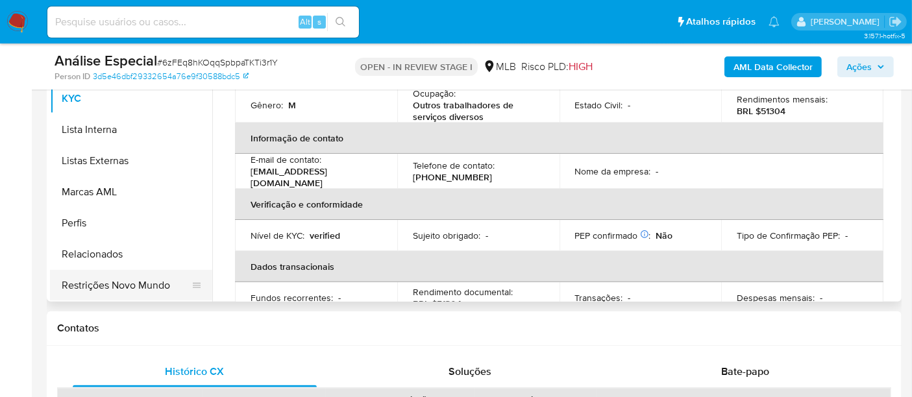
click at [106, 276] on button "Restrições Novo Mundo" at bounding box center [126, 285] width 152 height 31
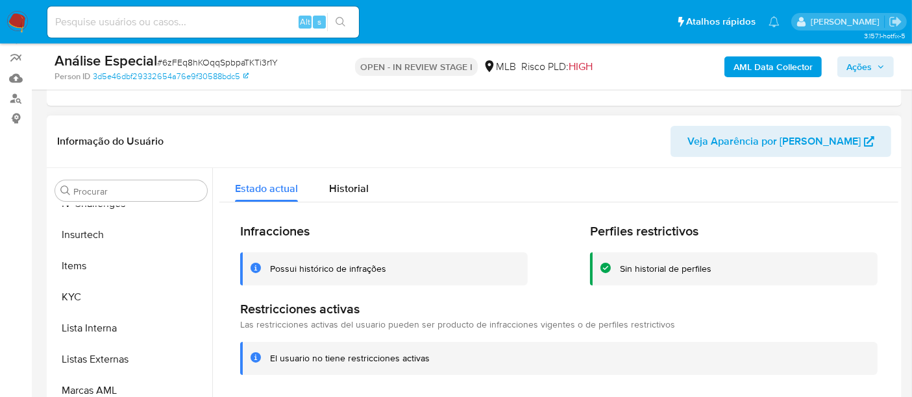
scroll to position [151, 0]
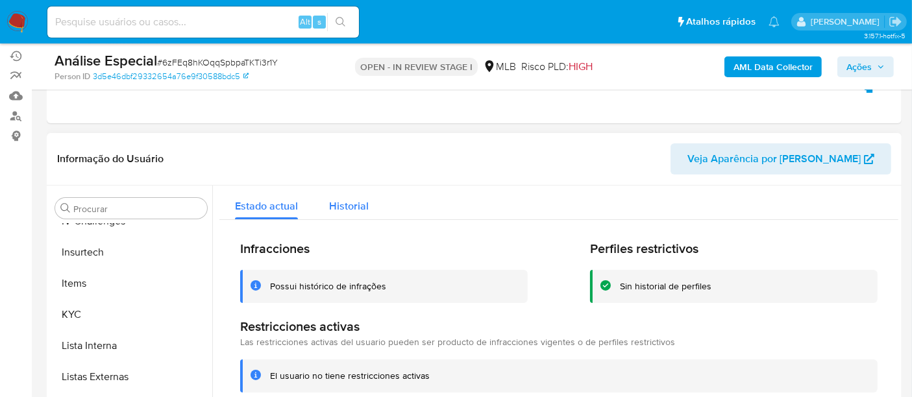
click at [349, 215] on div "Historial" at bounding box center [349, 203] width 40 height 34
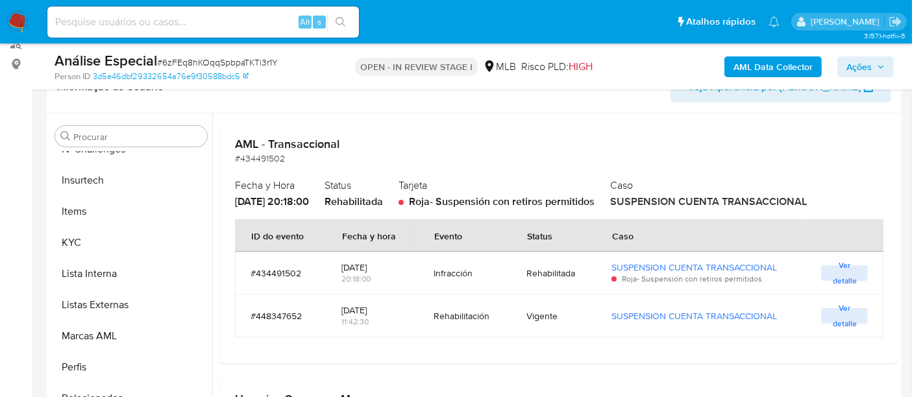
scroll to position [309, 0]
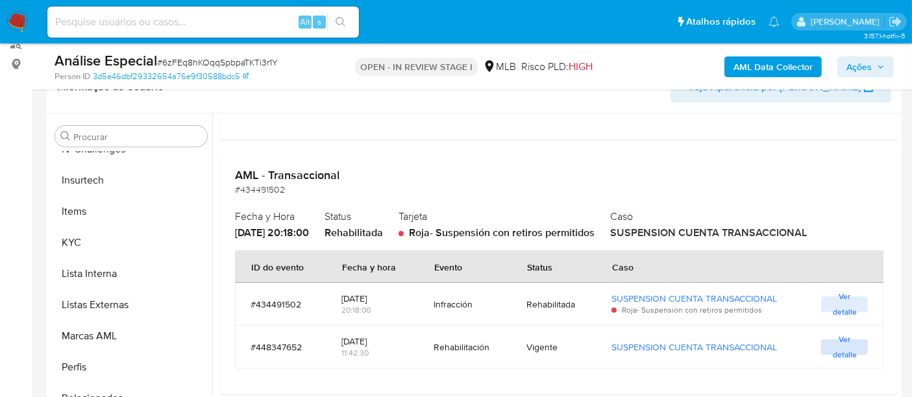
click at [837, 344] on span "Ver detalle" at bounding box center [844, 347] width 34 height 13
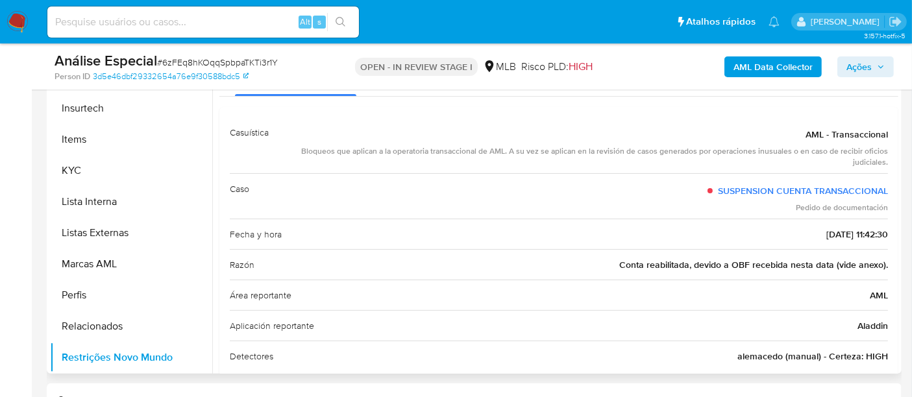
scroll to position [151, 0]
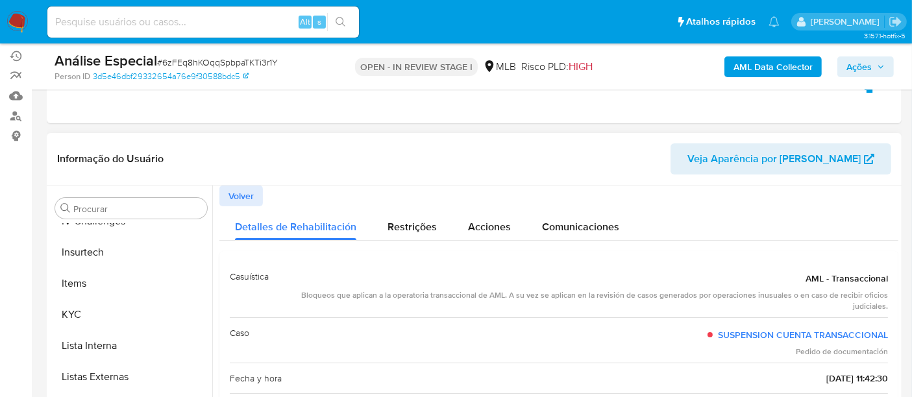
click at [226, 194] on button "Volver" at bounding box center [240, 196] width 43 height 21
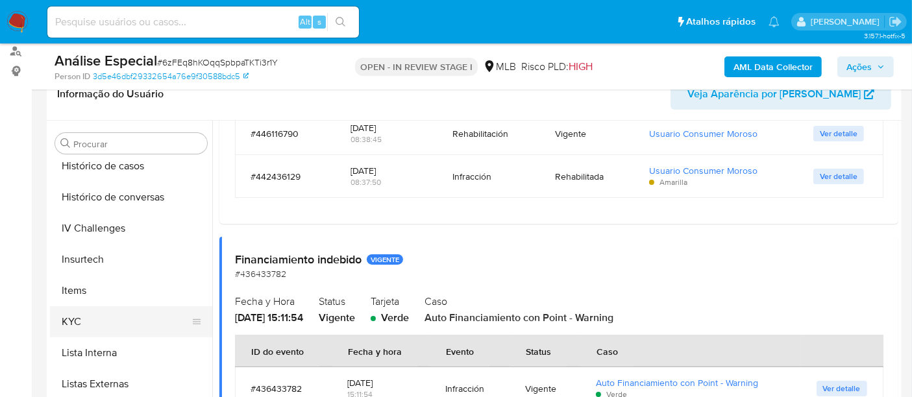
scroll to position [435, 0]
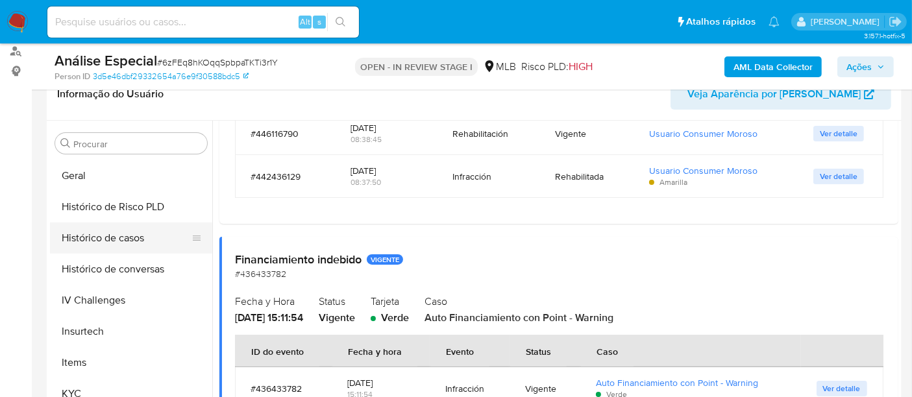
click at [96, 234] on button "Histórico de casos" at bounding box center [126, 238] width 152 height 31
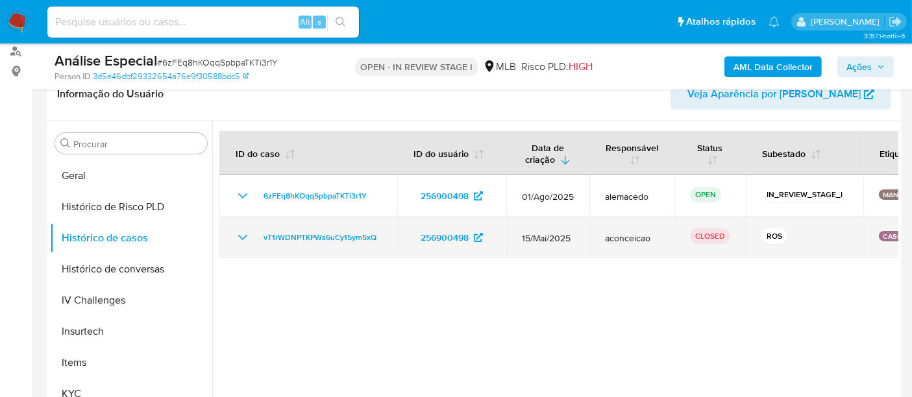
click at [239, 240] on icon "Mostrar/Ocultar" at bounding box center [243, 238] width 16 height 16
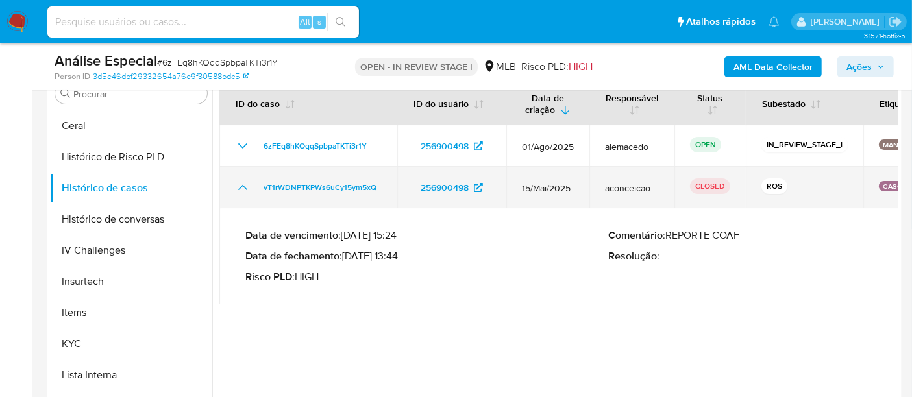
scroll to position [288, 0]
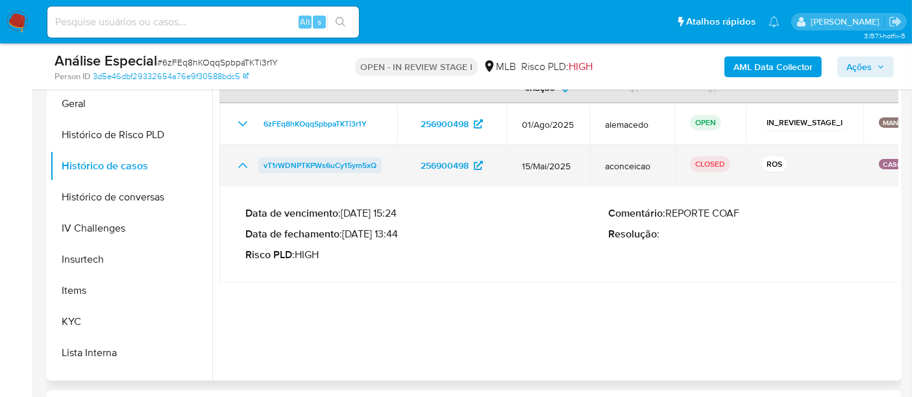
click at [308, 165] on span "vT1rWDNPTKPWs6uCy15ym5xQ" at bounding box center [319, 166] width 113 height 16
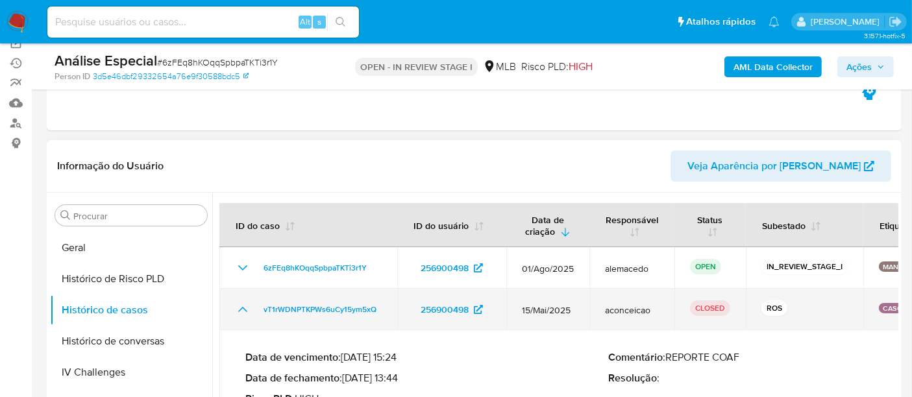
scroll to position [144, 0]
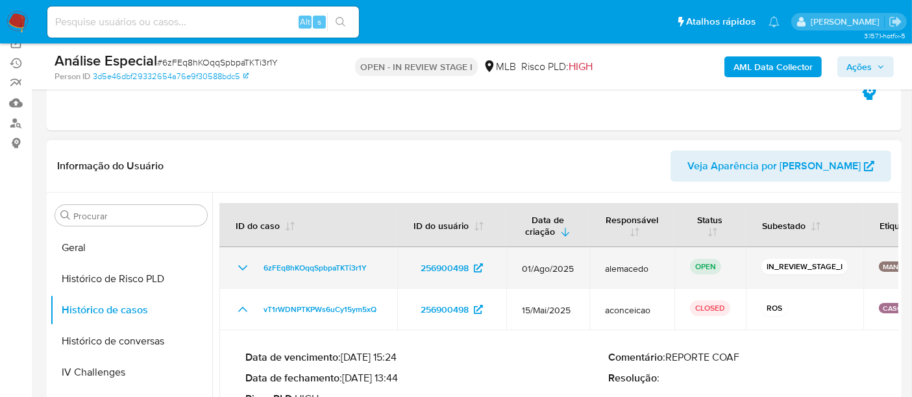
click at [243, 262] on icon "Mostrar/Ocultar" at bounding box center [243, 268] width 16 height 16
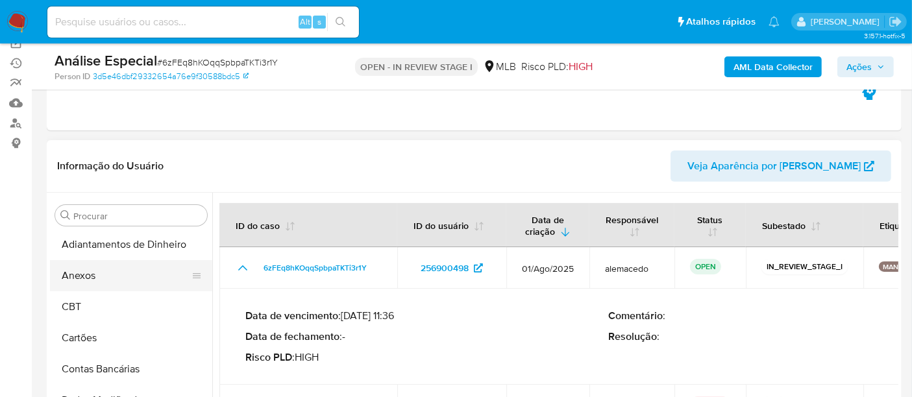
scroll to position [0, 0]
click at [98, 281] on button "Anexos" at bounding box center [126, 277] width 152 height 31
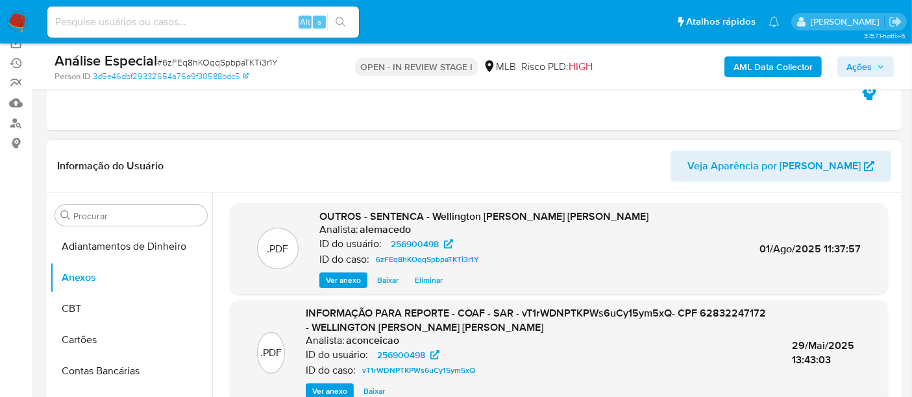
click at [335, 279] on span "Ver anexo" at bounding box center [343, 280] width 35 height 13
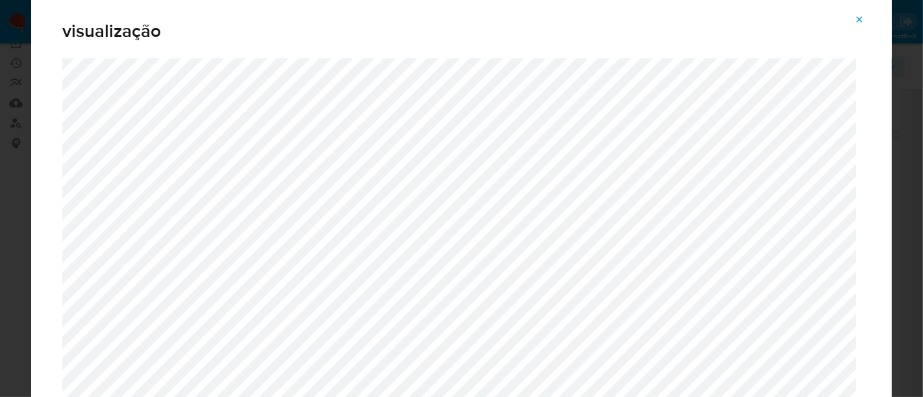
click at [863, 17] on icon "Attachment preview" at bounding box center [859, 19] width 10 height 10
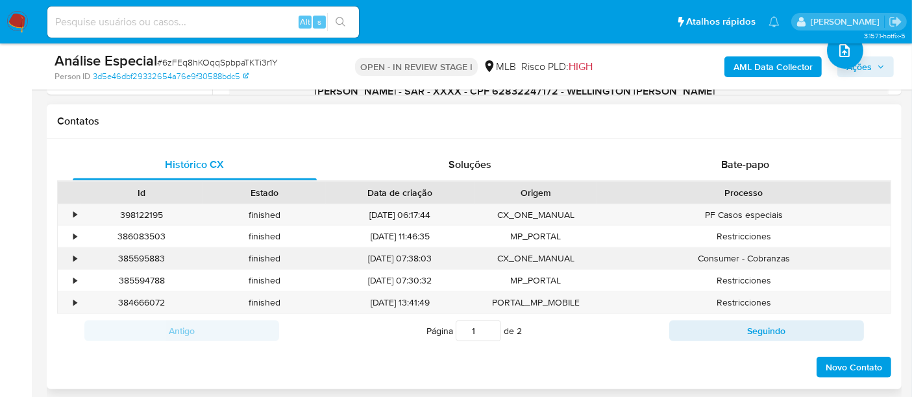
scroll to position [576, 0]
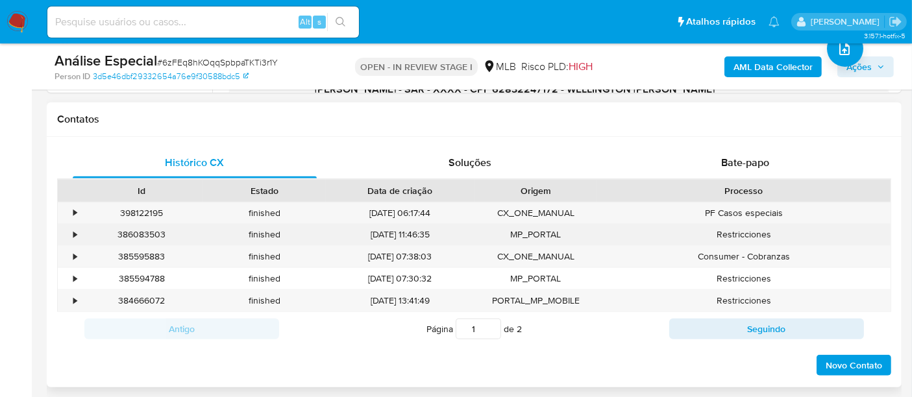
click at [68, 236] on div "•" at bounding box center [69, 234] width 23 height 21
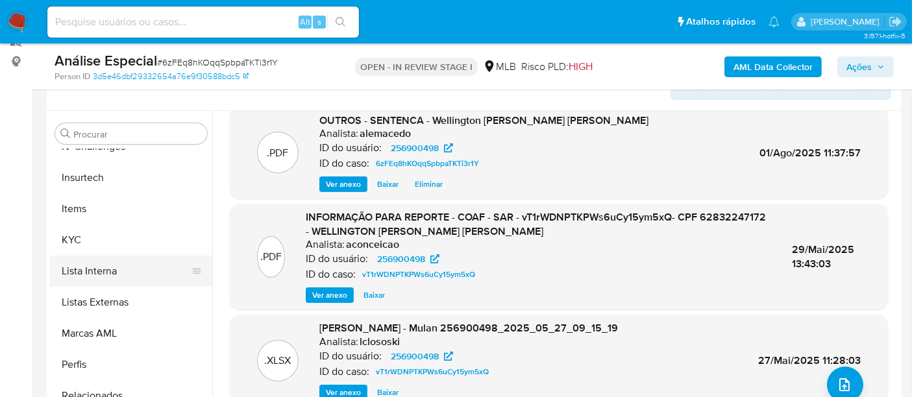
scroll to position [360, 0]
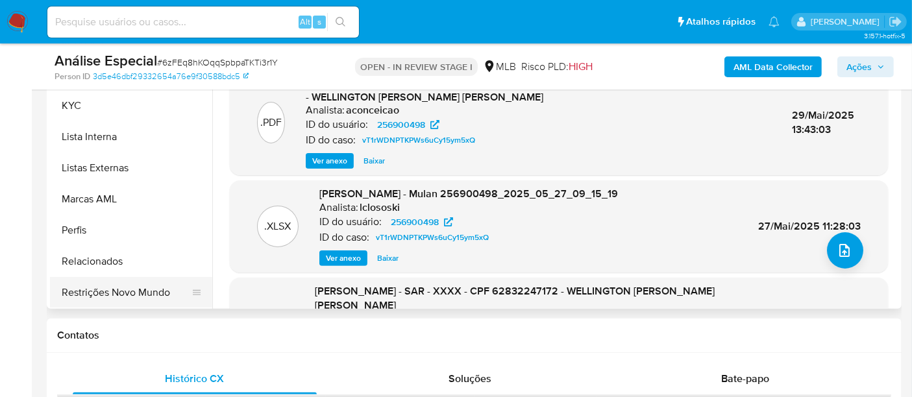
click at [146, 284] on button "Restrições Novo Mundo" at bounding box center [126, 292] width 152 height 31
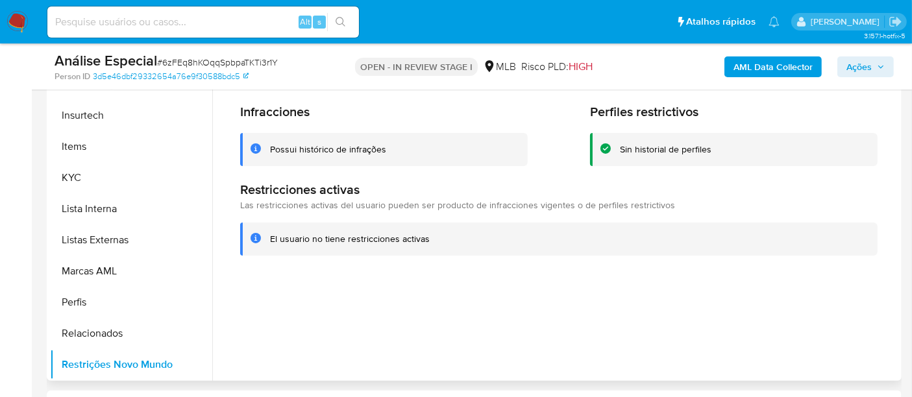
scroll to position [144, 0]
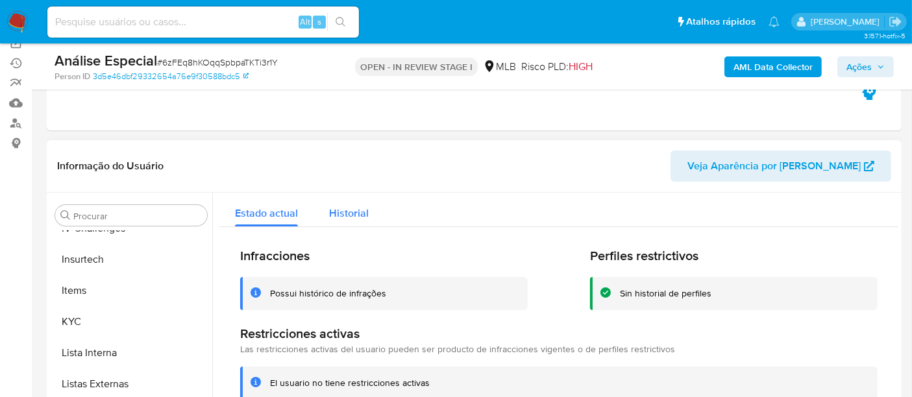
click at [357, 214] on span "Historial" at bounding box center [349, 213] width 40 height 15
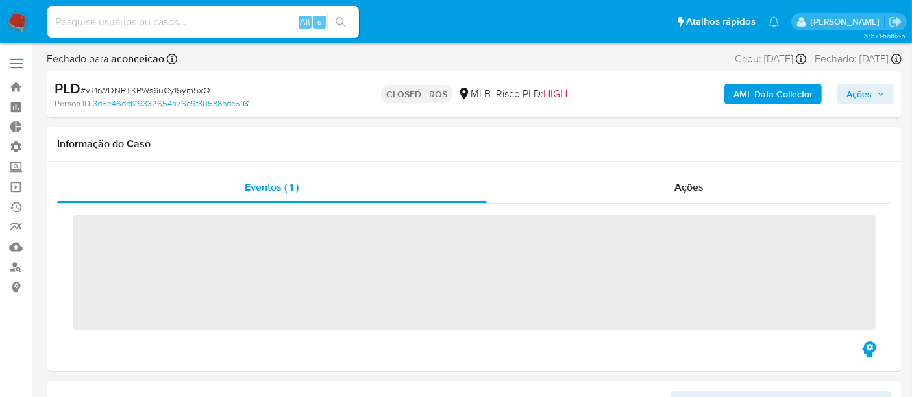
scroll to position [579, 0]
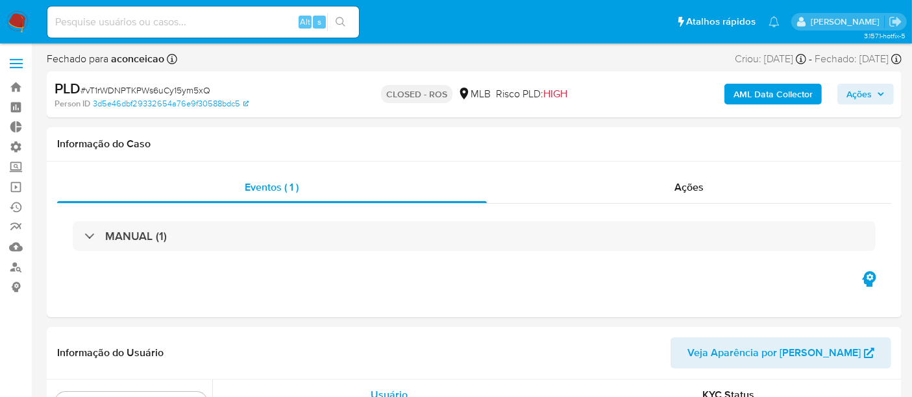
select select "10"
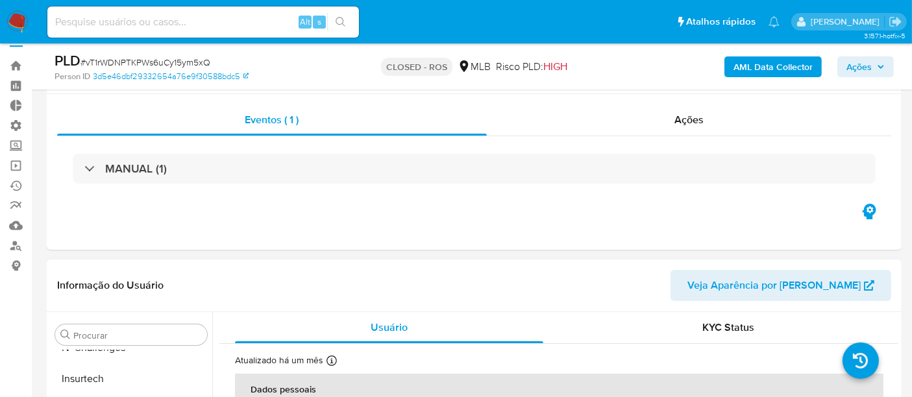
scroll to position [0, 0]
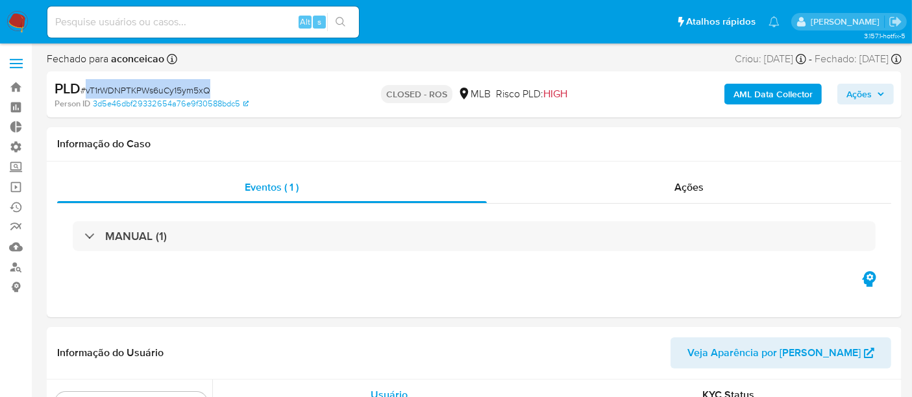
drag, startPoint x: 86, startPoint y: 91, endPoint x: 208, endPoint y: 91, distance: 122.0
click at [208, 91] on span "# vT1rWDNPTKPWs6uCy15ym5xQ" at bounding box center [145, 90] width 130 height 13
copy span "vT1rWDNPTKPWs6uCy15ym5xQ"
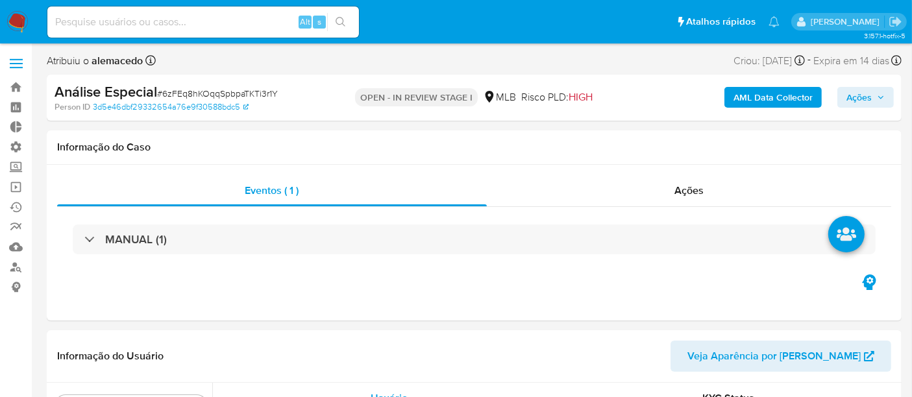
scroll to position [579, 0]
select select "10"
